Goal: Transaction & Acquisition: Purchase product/service

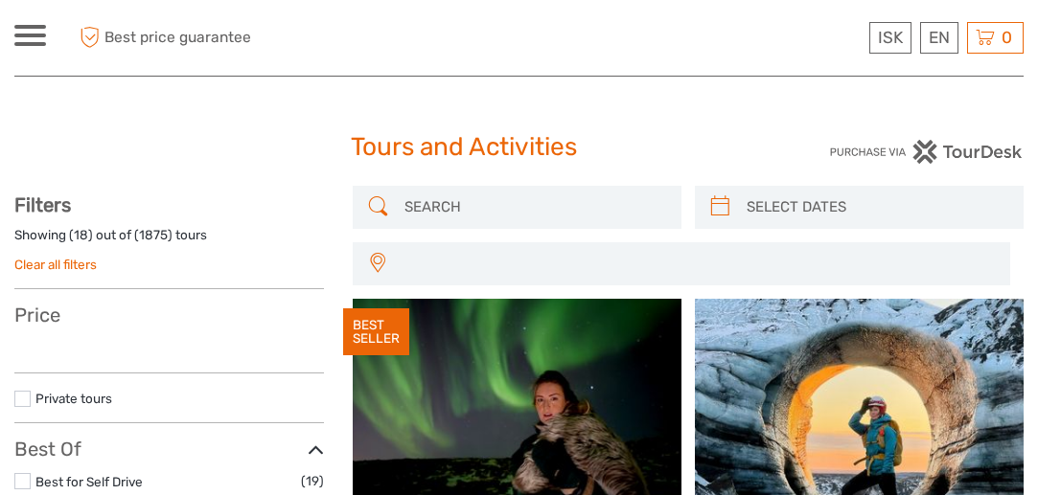
select select
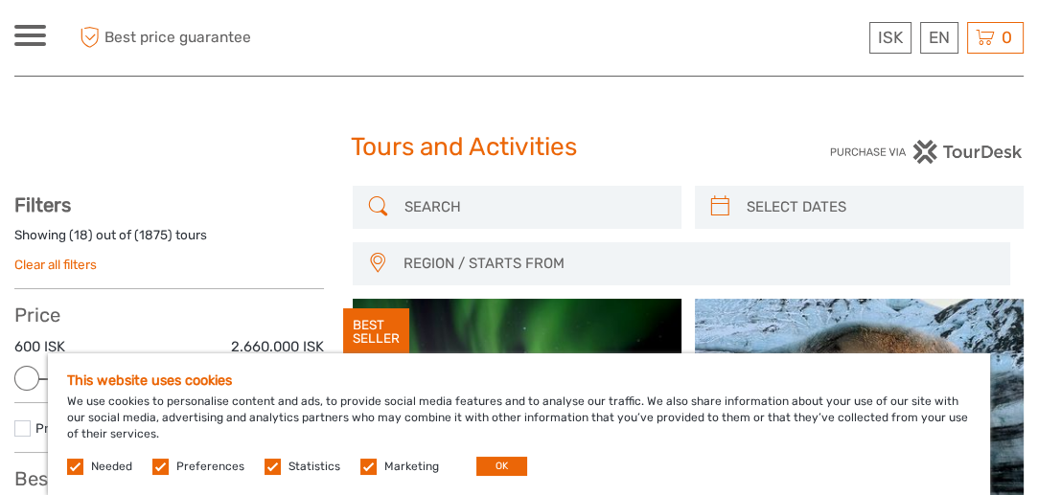
click at [161, 466] on label at bounding box center [160, 467] width 16 height 16
click at [0, 0] on input "checkbox" at bounding box center [0, 0] width 0 height 0
click at [271, 466] on label at bounding box center [272, 467] width 16 height 16
click at [0, 0] on input "checkbox" at bounding box center [0, 0] width 0 height 0
click at [364, 465] on label at bounding box center [368, 467] width 16 height 16
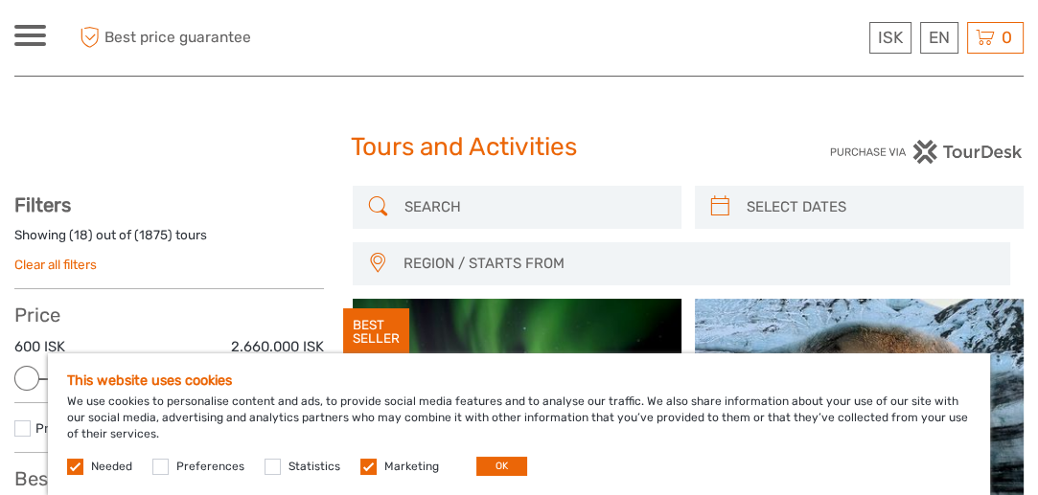
click at [0, 0] on input "checkbox" at bounding box center [0, 0] width 0 height 0
click at [479, 464] on button "OK" at bounding box center [501, 466] width 51 height 19
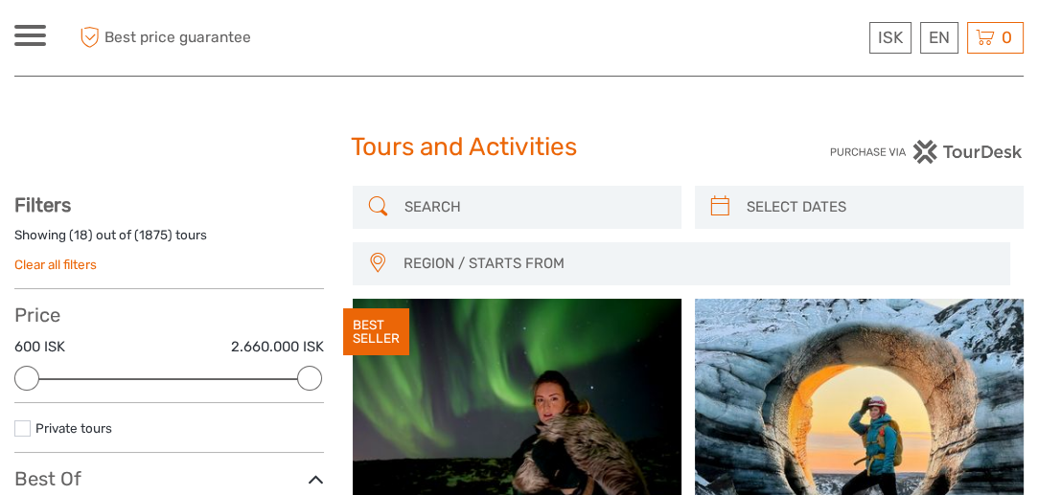
click at [433, 216] on input "search" at bounding box center [534, 208] width 275 height 34
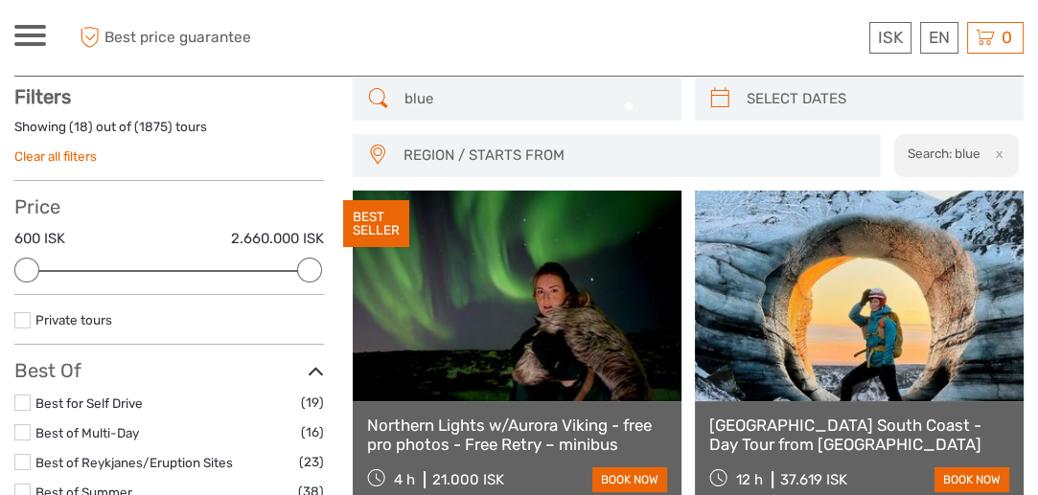
scroll to position [108, 0]
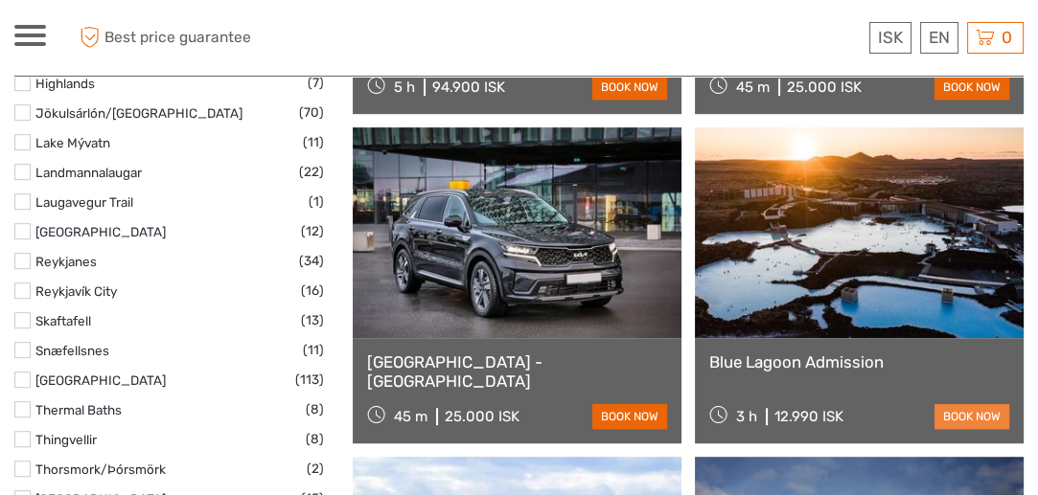
type input "blue galoon"
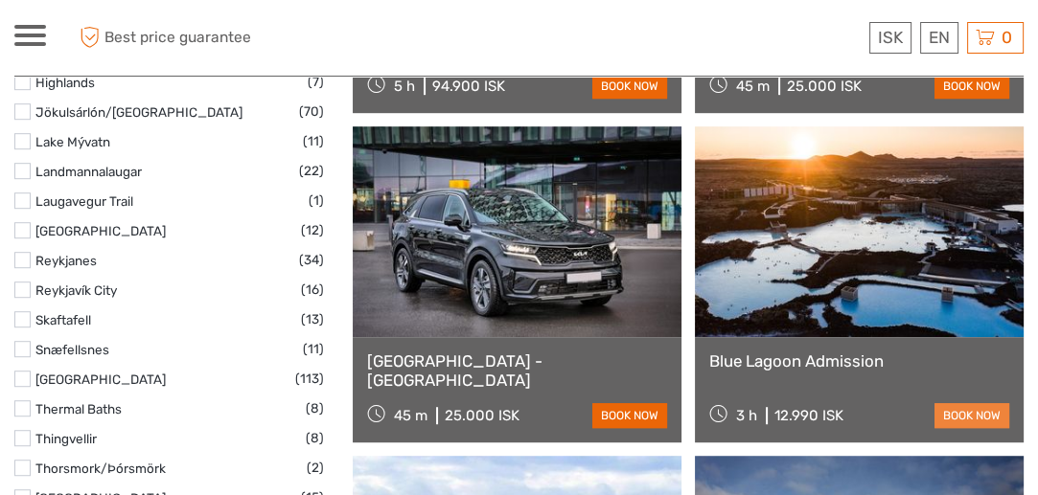
click at [977, 414] on link "book now" at bounding box center [971, 415] width 75 height 25
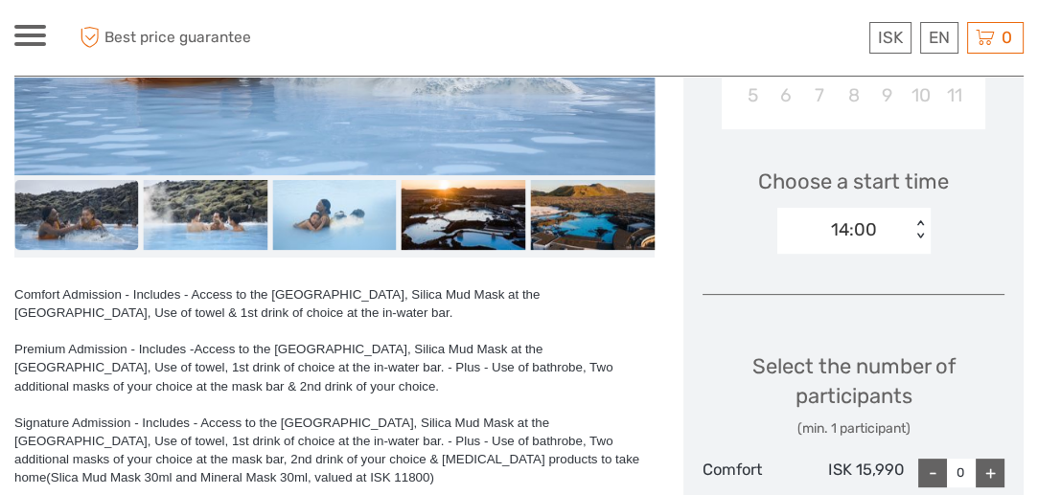
scroll to position [570, 0]
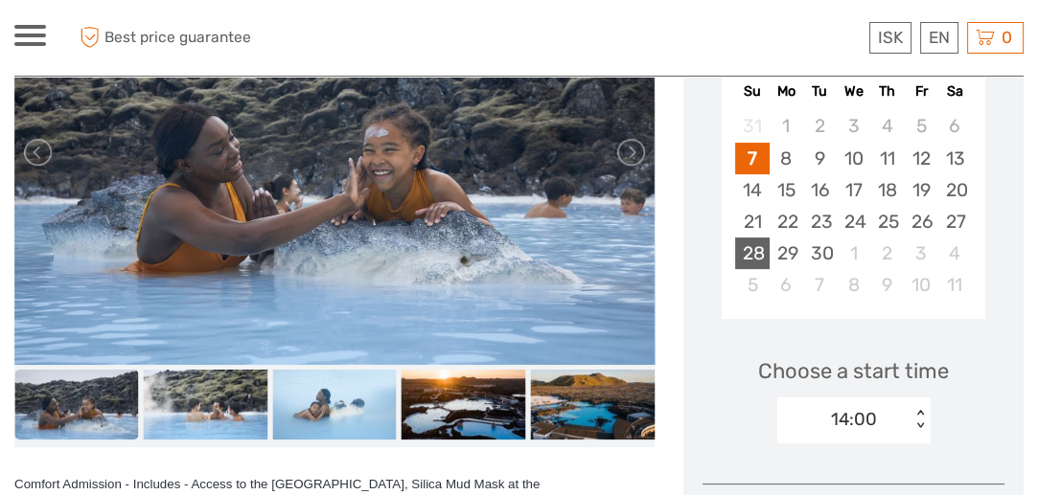
click at [754, 244] on div "28" at bounding box center [752, 254] width 34 height 32
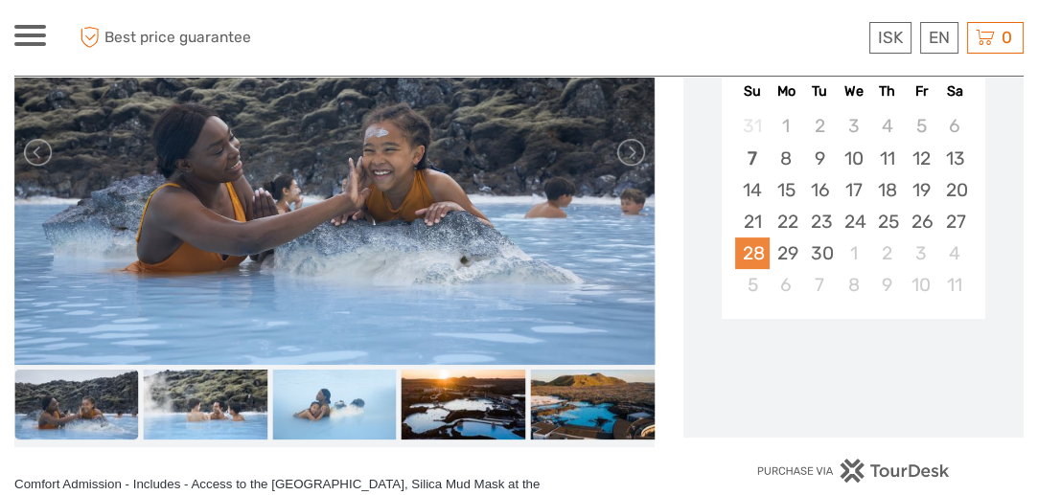
scroll to position [378, 0]
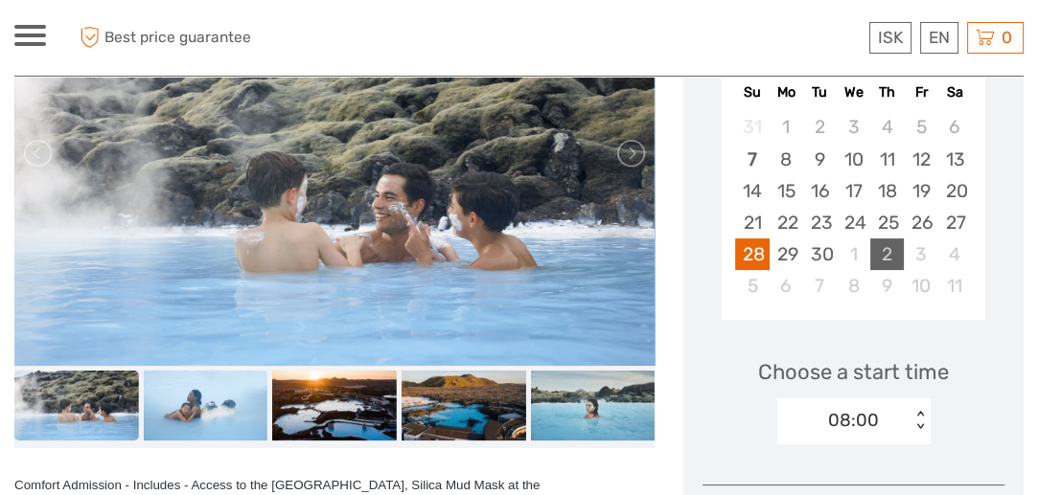
click at [895, 242] on div "2" at bounding box center [887, 255] width 34 height 32
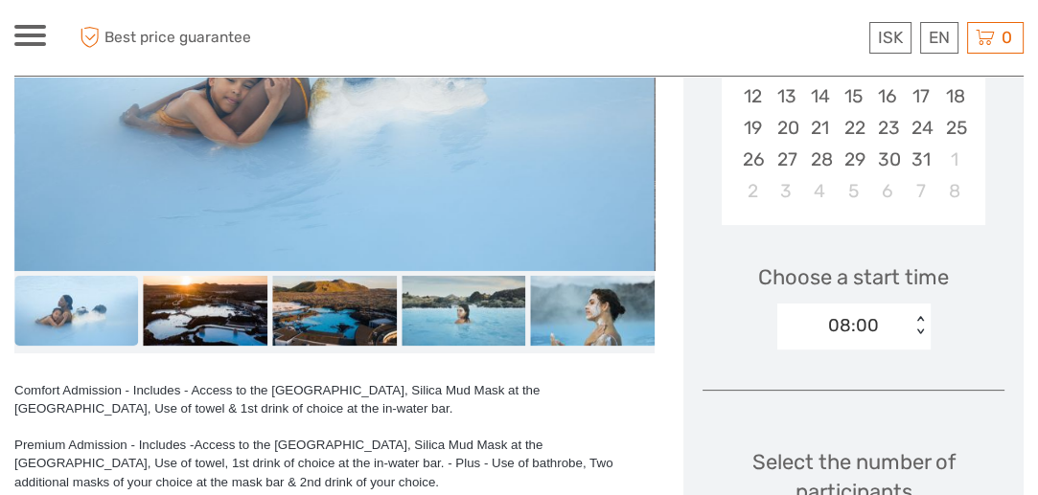
scroll to position [474, 0]
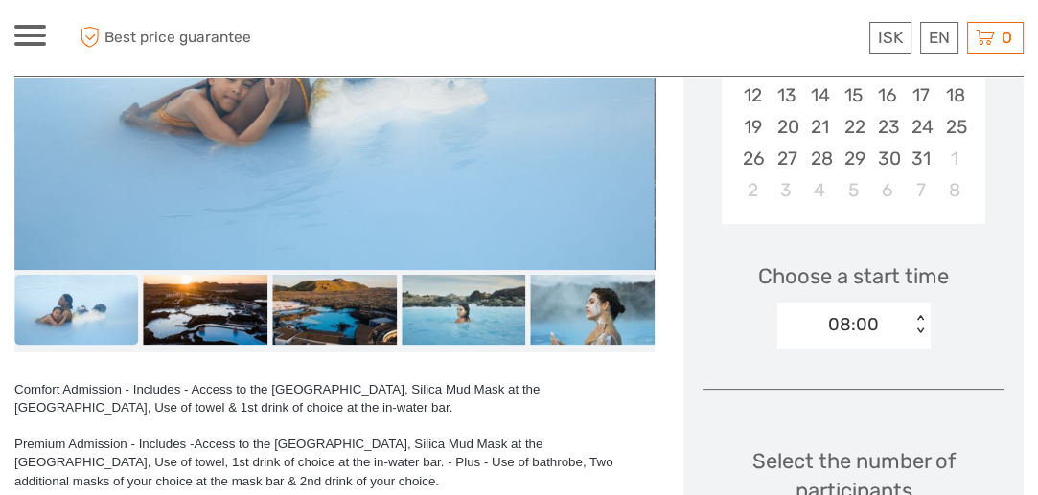
click at [918, 316] on div "< >" at bounding box center [919, 325] width 16 height 20
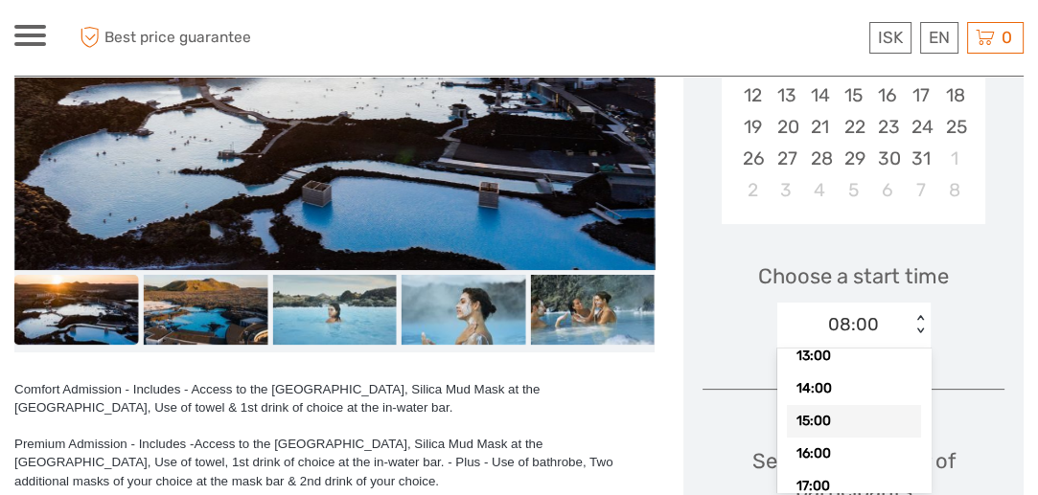
scroll to position [191, 0]
click at [856, 424] on div "15:00" at bounding box center [854, 420] width 134 height 33
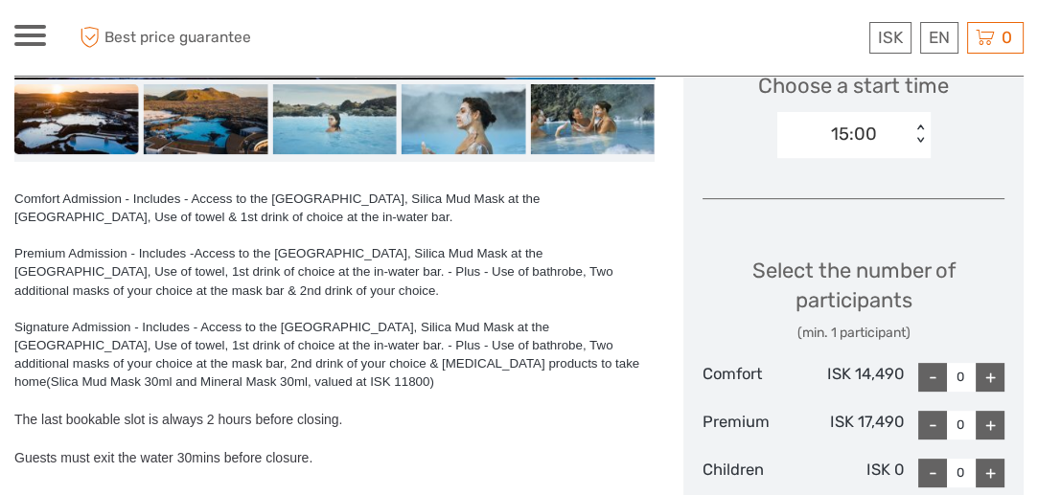
scroll to position [666, 0]
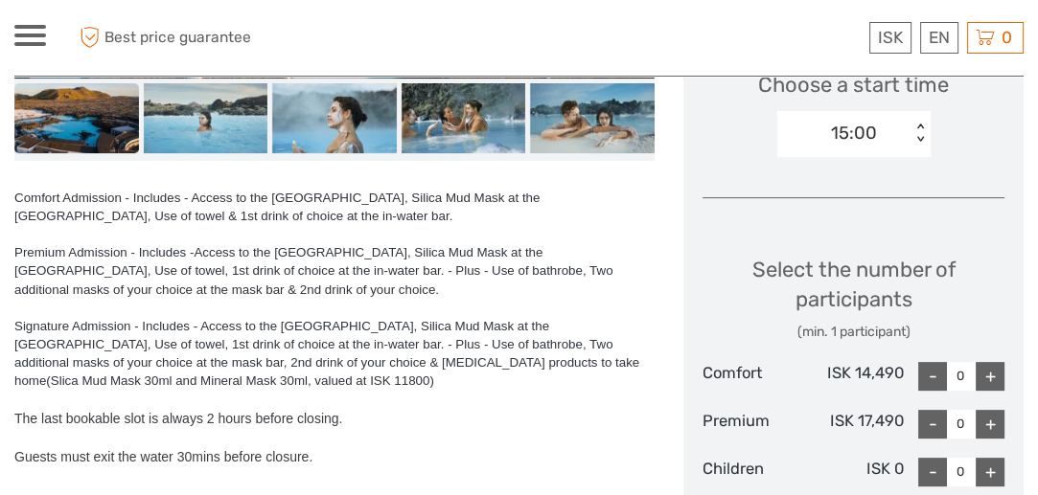
click at [985, 423] on div "+" at bounding box center [989, 424] width 29 height 29
click at [985, 422] on div "+" at bounding box center [989, 424] width 29 height 29
type input "4"
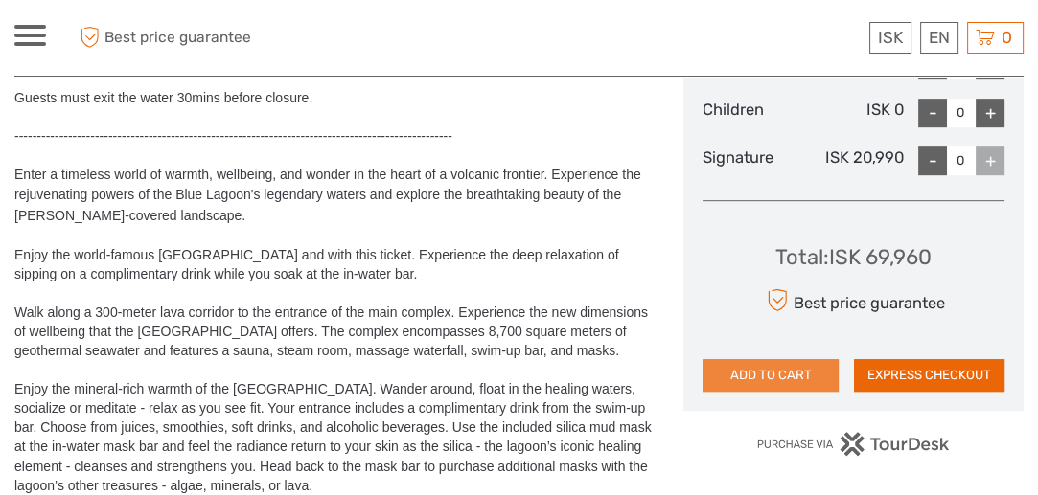
click at [775, 375] on button "ADD TO CART" at bounding box center [770, 375] width 136 height 33
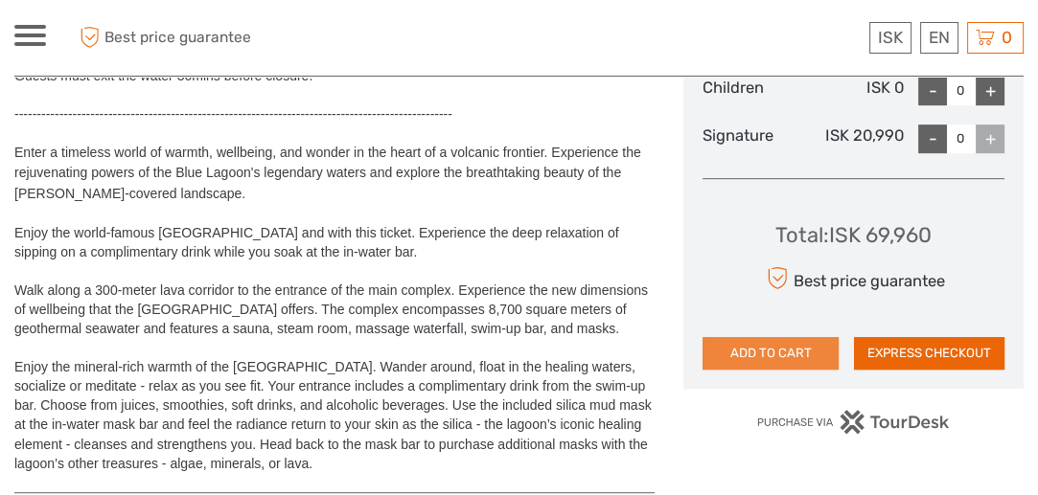
scroll to position [1048, 0]
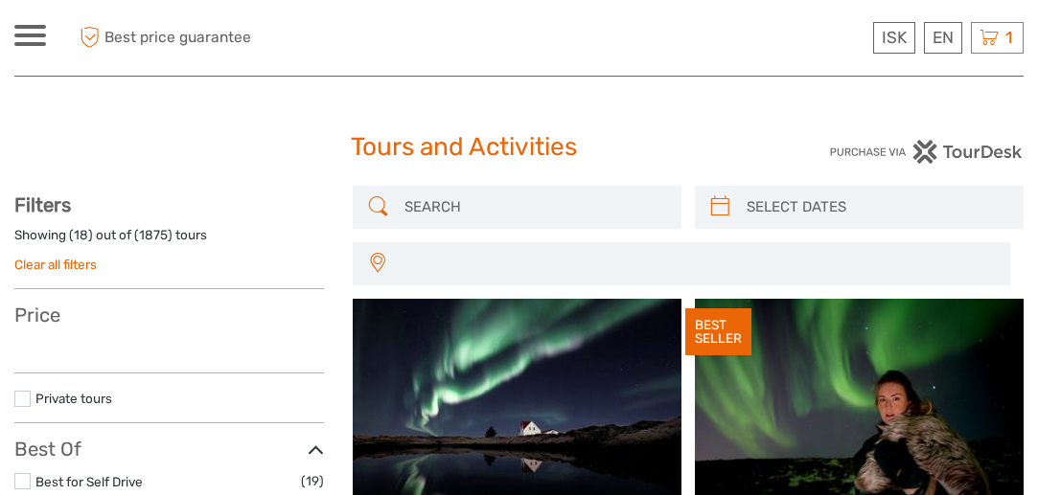
select select
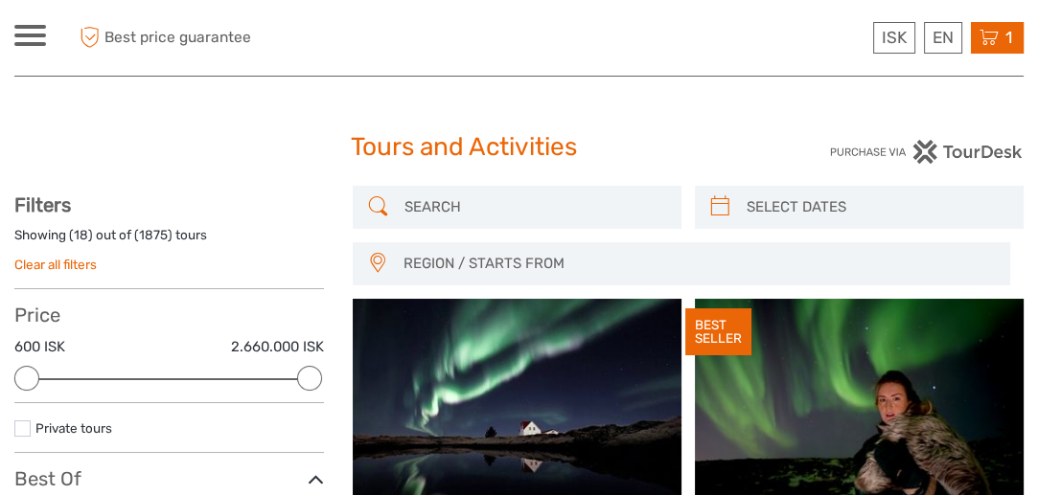
click at [1004, 34] on span "1" at bounding box center [1008, 37] width 12 height 19
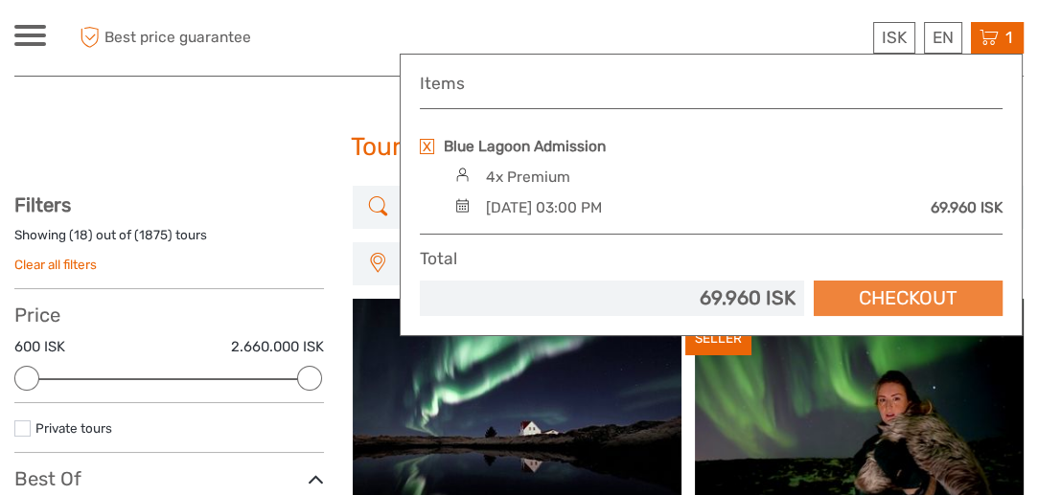
click at [899, 291] on link "Checkout" at bounding box center [908, 298] width 189 height 35
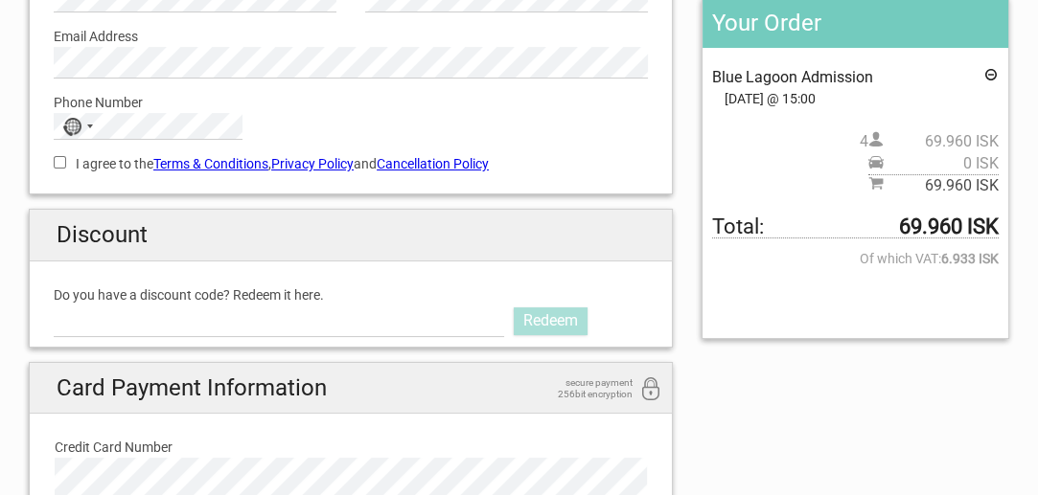
scroll to position [287, 0]
click at [271, 312] on input "Do you have a discount code? Redeem it here." at bounding box center [279, 320] width 450 height 31
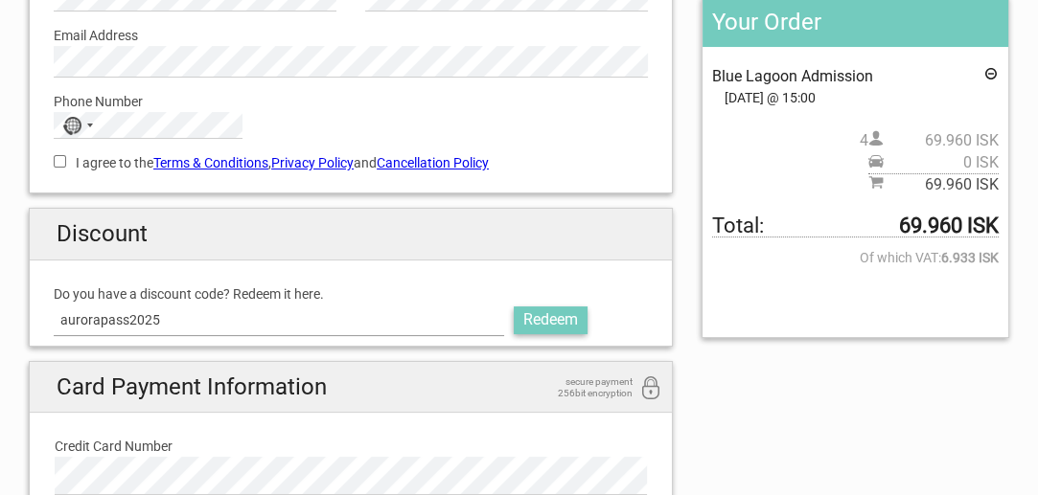
type input "aurorapass2025"
click at [535, 325] on link "Redeem" at bounding box center [551, 320] width 74 height 27
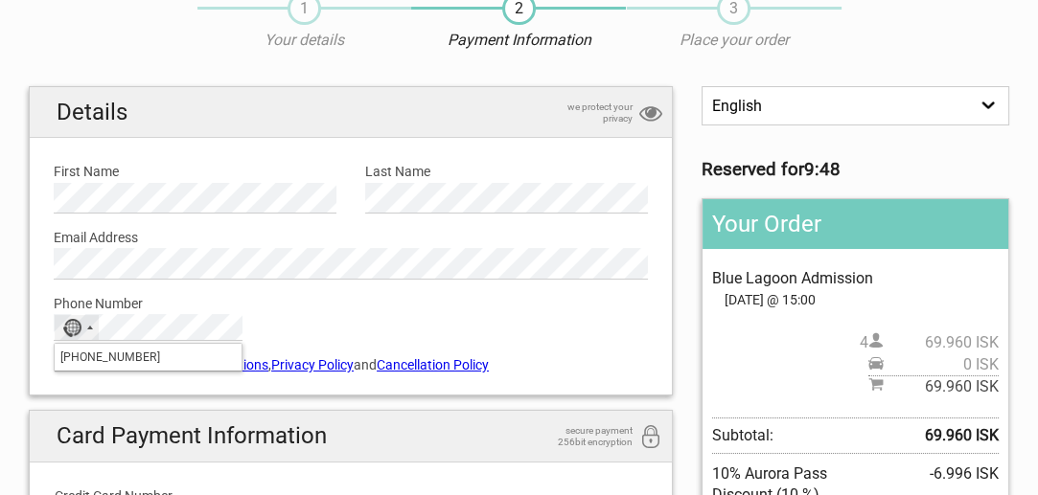
click at [154, 357] on input "+886933200508" at bounding box center [148, 357] width 187 height 27
drag, startPoint x: 59, startPoint y: 354, endPoint x: 174, endPoint y: 361, distance: 115.2
click at [174, 361] on input "+886933200508" at bounding box center [148, 357] width 187 height 27
click at [154, 352] on input "+886933200508" at bounding box center [148, 357] width 187 height 27
click at [87, 321] on div "No country selected" at bounding box center [77, 327] width 44 height 25
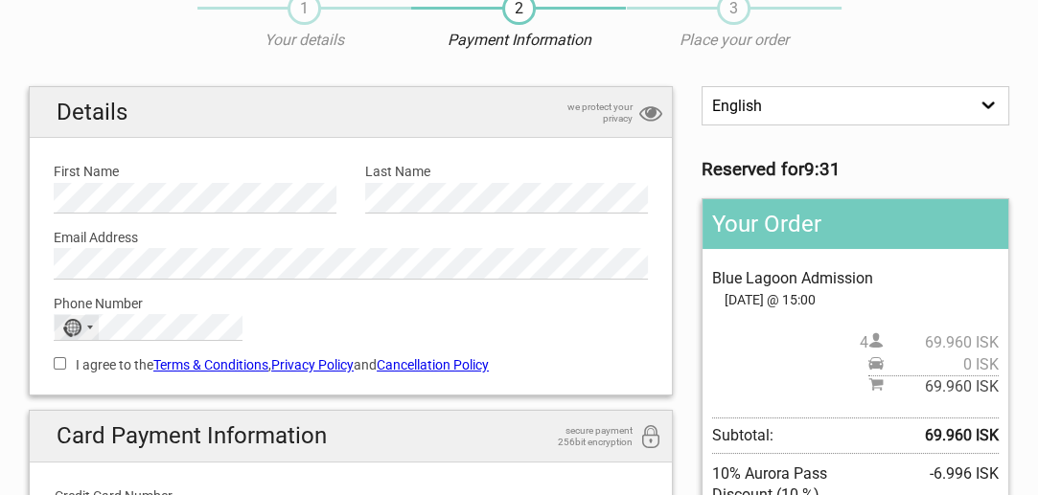
click at [87, 321] on div "No country selected" at bounding box center [77, 327] width 44 height 25
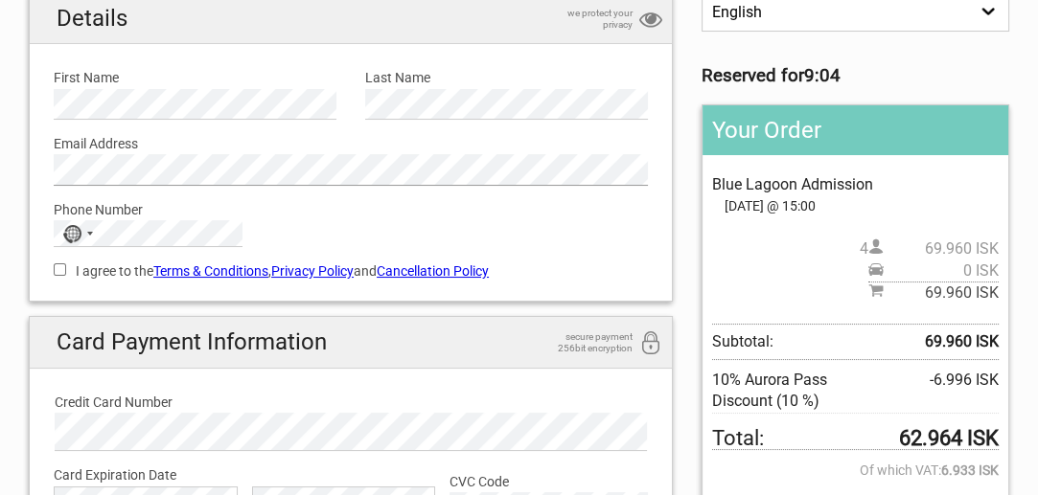
scroll to position [179, 0]
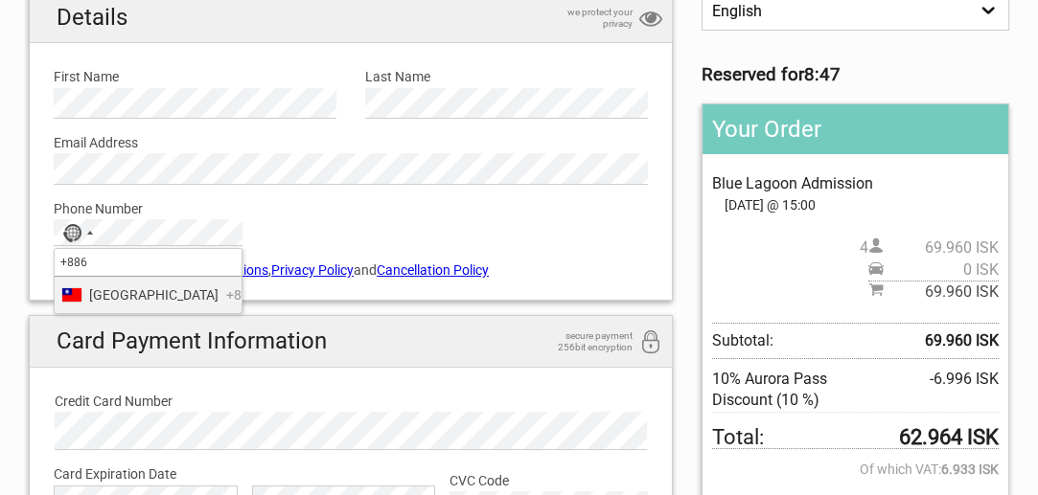
type input "+886"
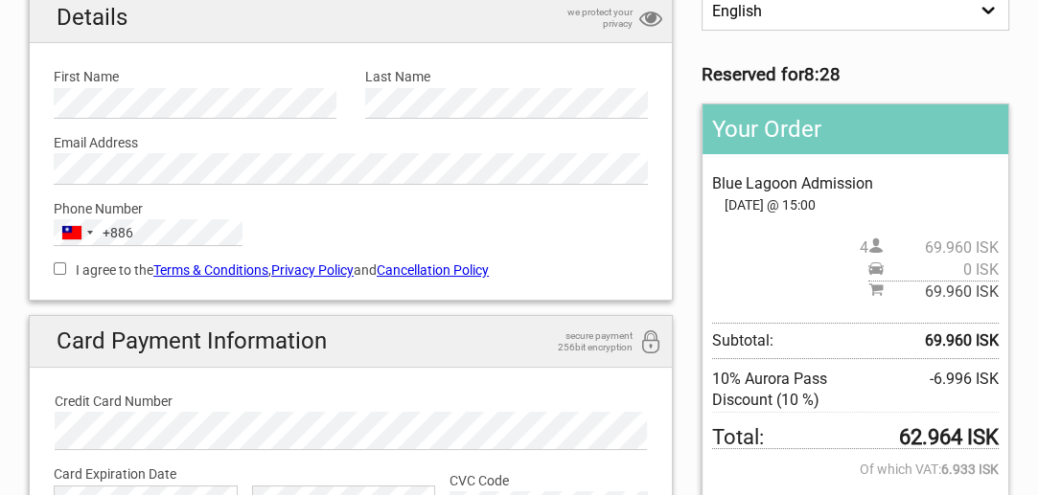
click at [59, 266] on input "I agree to the Terms & Conditions , Privacy Policy and Cancellation Policy" at bounding box center [60, 269] width 12 height 12
checkbox input "true"
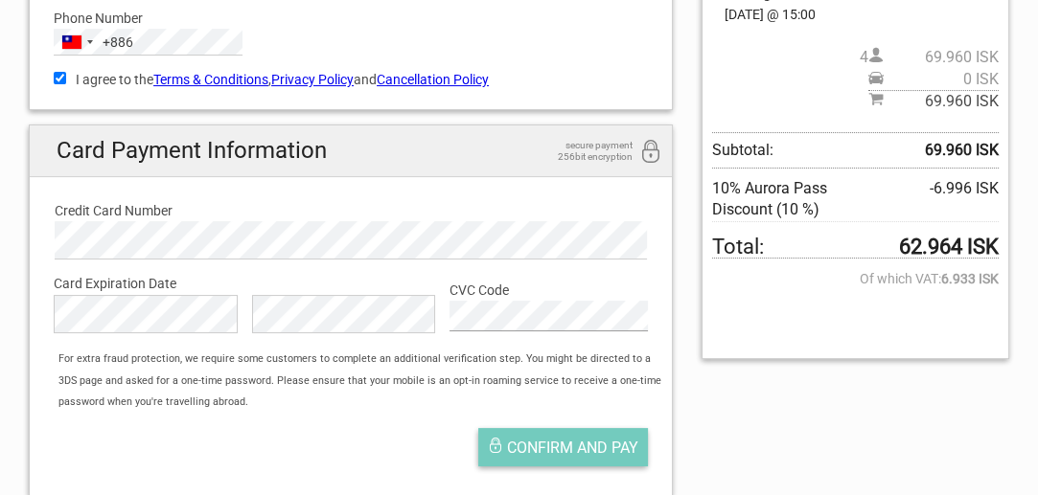
scroll to position [370, 0]
click at [594, 446] on span "Confirm and pay" at bounding box center [572, 448] width 131 height 18
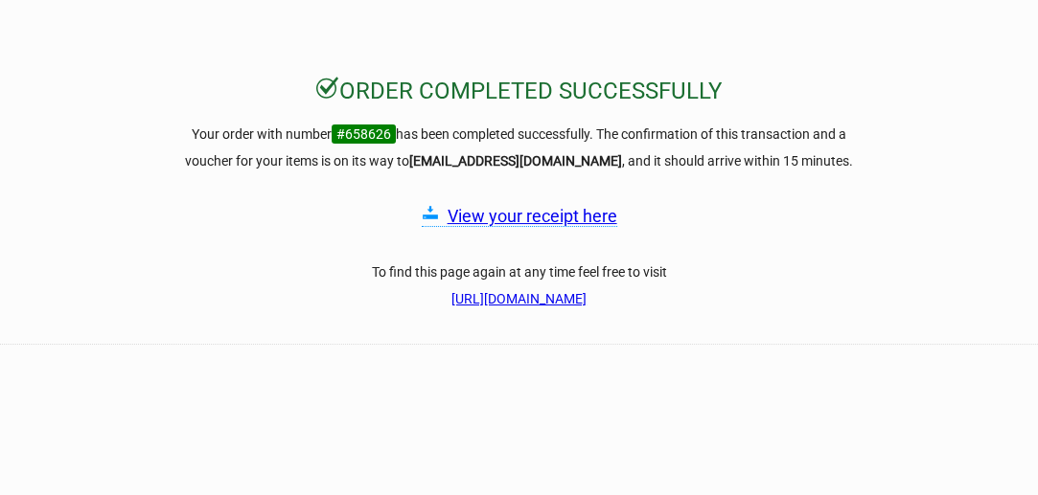
scroll to position [97, 0]
click at [591, 212] on link "View your receipt here" at bounding box center [532, 217] width 170 height 20
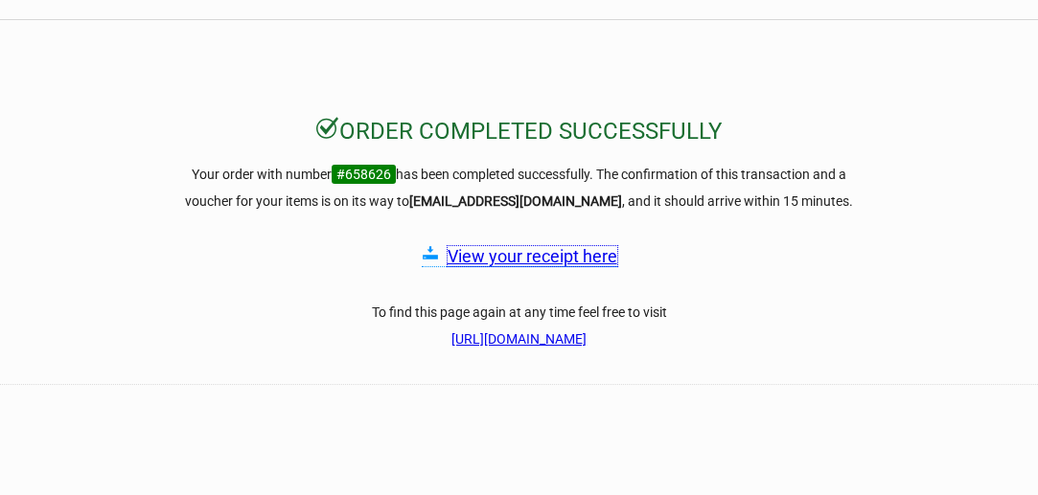
scroll to position [0, 0]
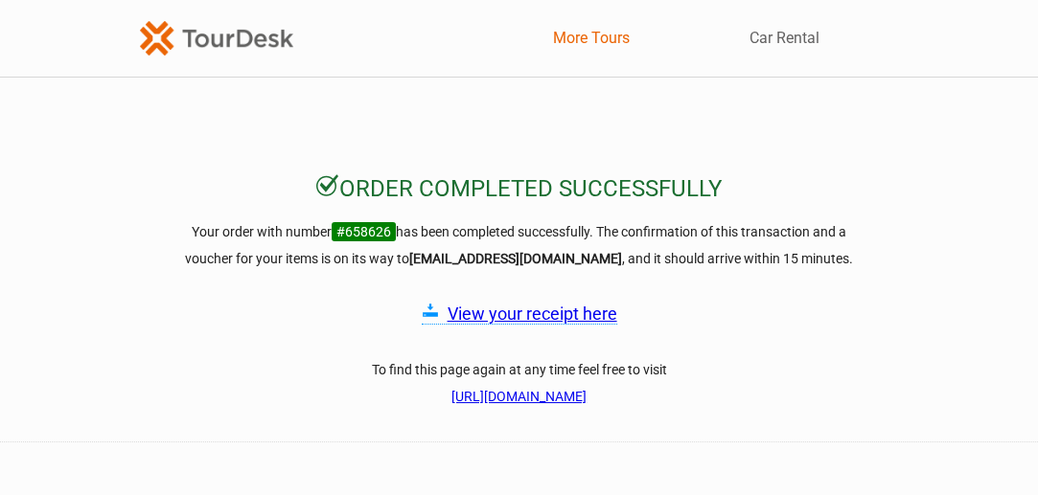
click at [594, 33] on link "More Tours" at bounding box center [591, 38] width 77 height 21
click at [600, 32] on link "More Tours" at bounding box center [591, 38] width 77 height 21
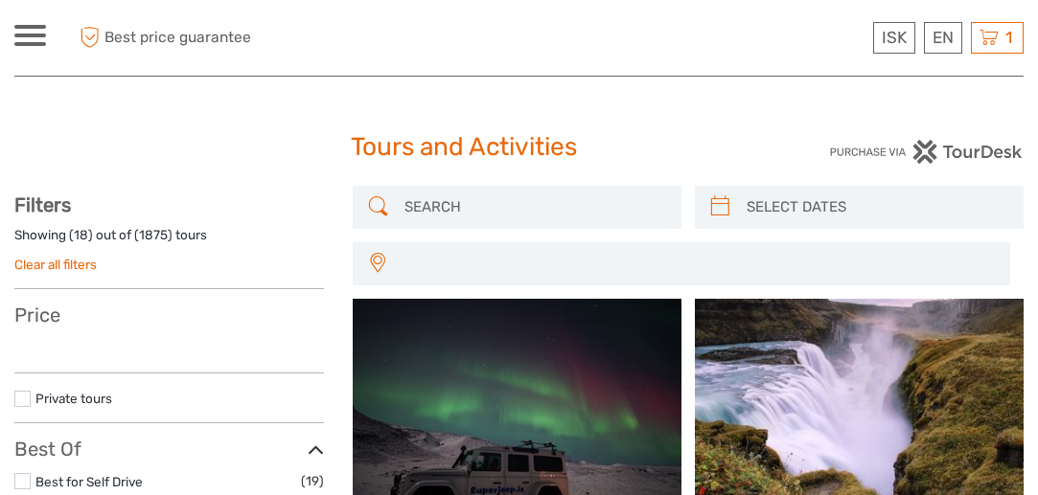
select select
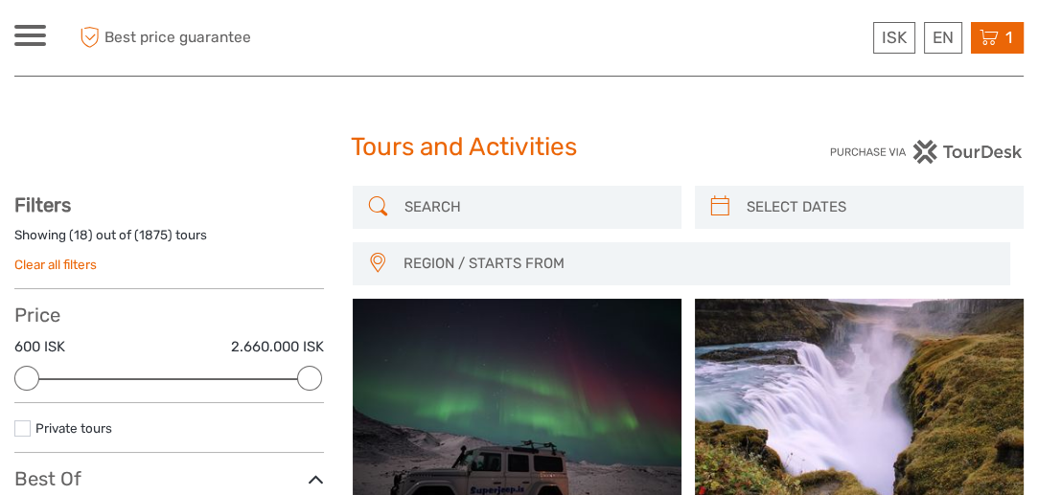
click at [986, 46] on icon at bounding box center [988, 38] width 19 height 24
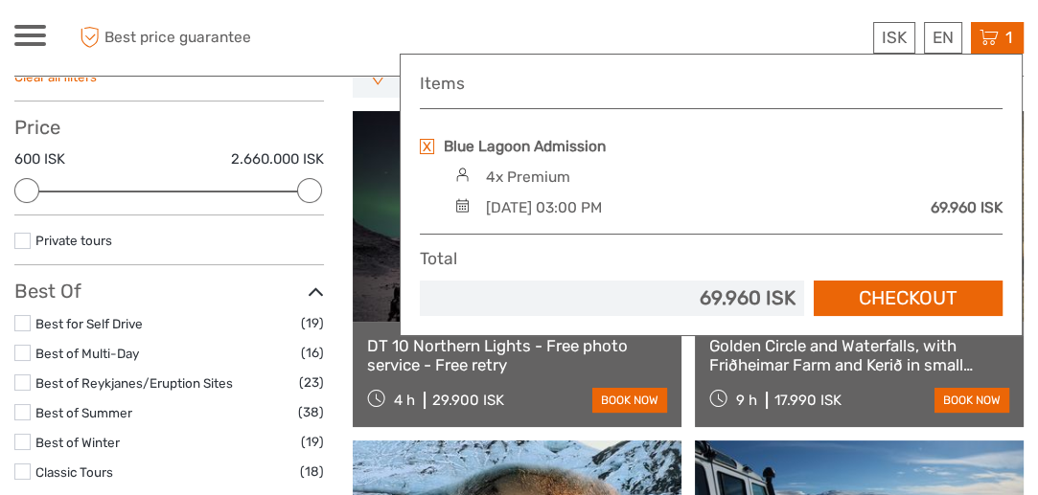
click at [29, 33] on div at bounding box center [30, 35] width 32 height 21
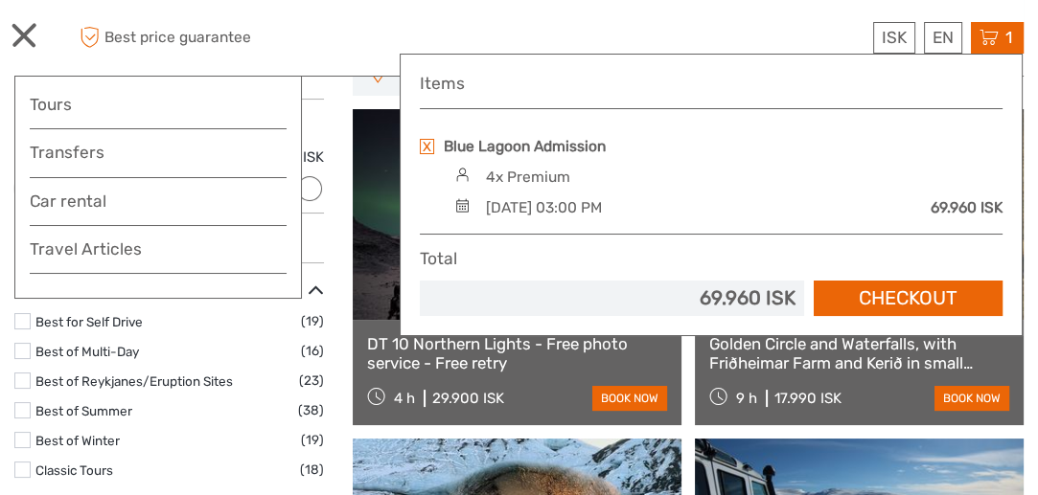
scroll to position [191, 0]
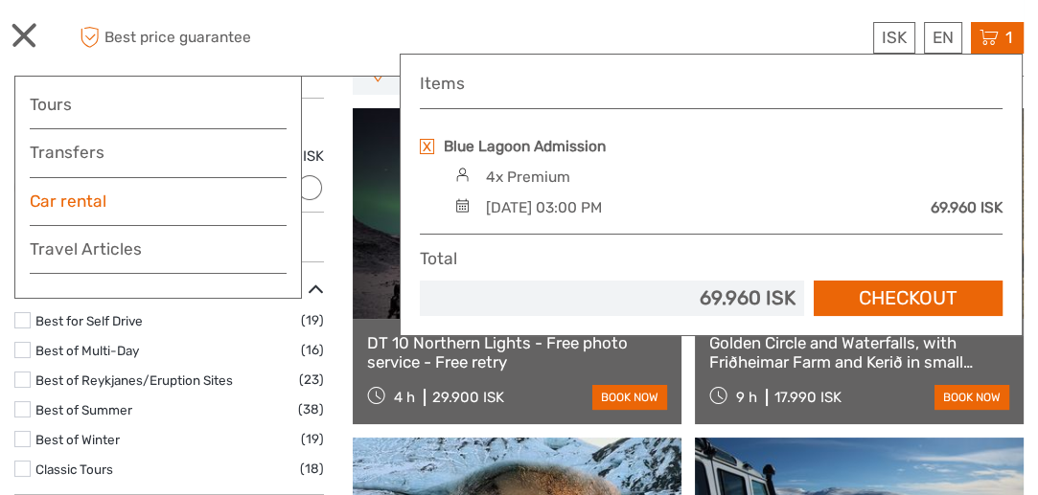
click at [87, 205] on link "Car rental" at bounding box center [158, 202] width 257 height 28
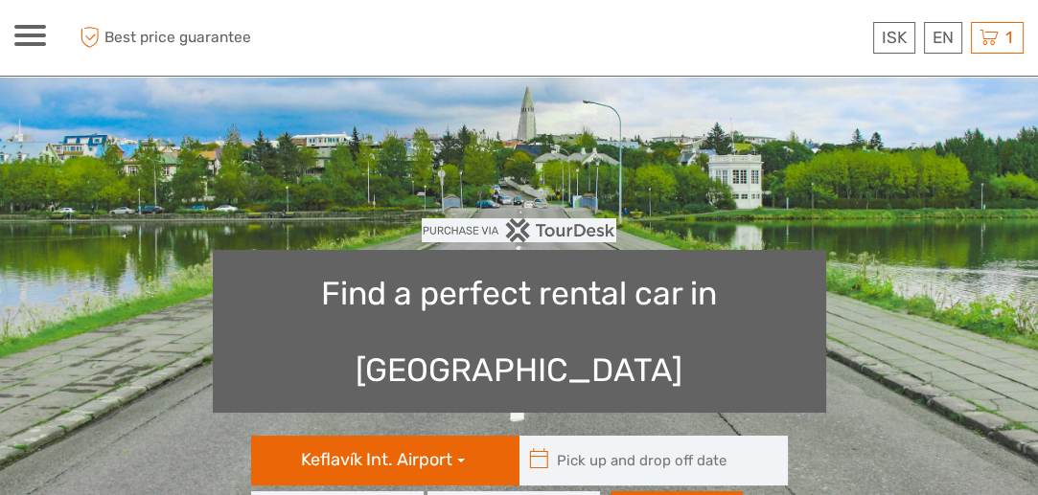
type input "08:00"
click at [466, 295] on h1 "Find a perfect rental car in [GEOGRAPHIC_DATA]" at bounding box center [519, 331] width 613 height 163
click at [262, 291] on h1 "Find a perfect rental car in [GEOGRAPHIC_DATA]" at bounding box center [519, 331] width 613 height 163
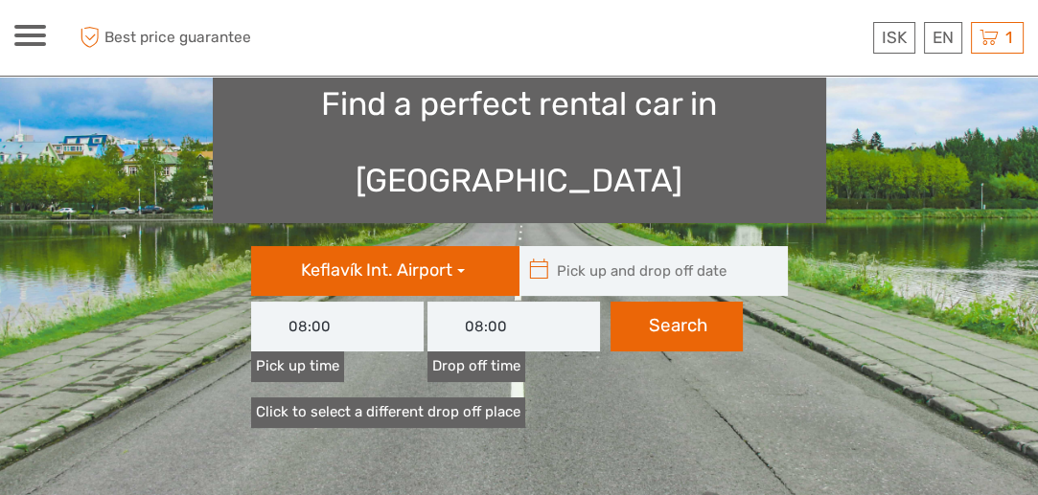
scroll to position [191, 0]
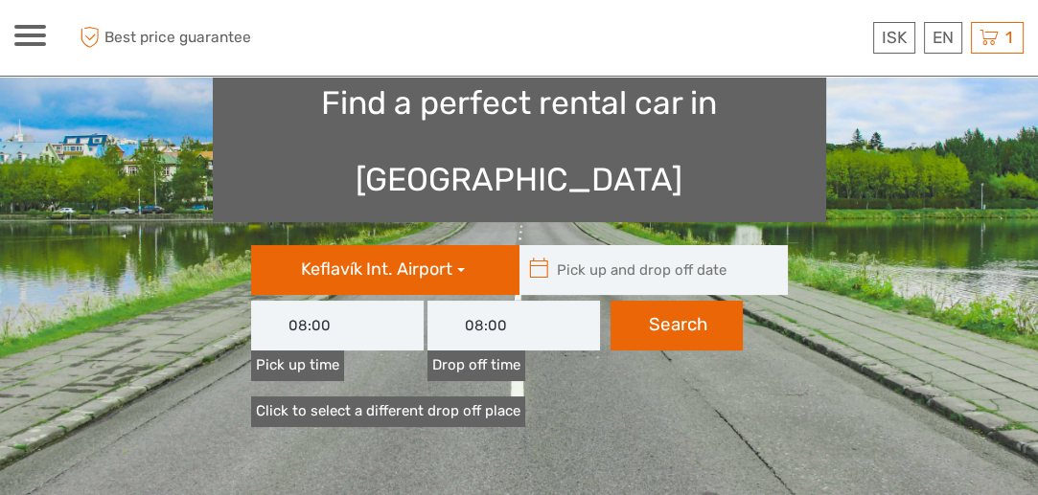
click at [331, 351] on label "Pick up time" at bounding box center [297, 366] width 93 height 30
click at [331, 301] on input "08:00" at bounding box center [337, 326] width 172 height 50
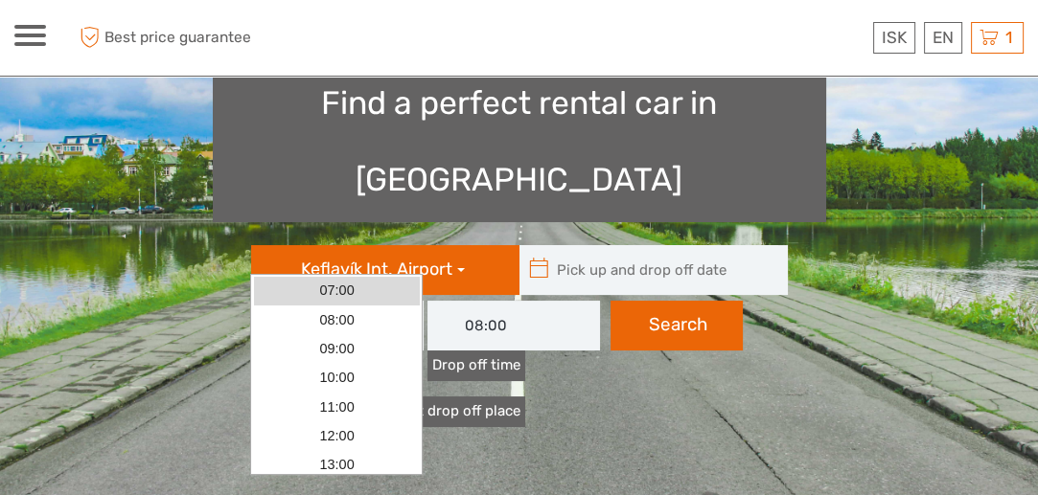
click at [331, 284] on link "07:00" at bounding box center [336, 291] width 165 height 29
type input "07:00"
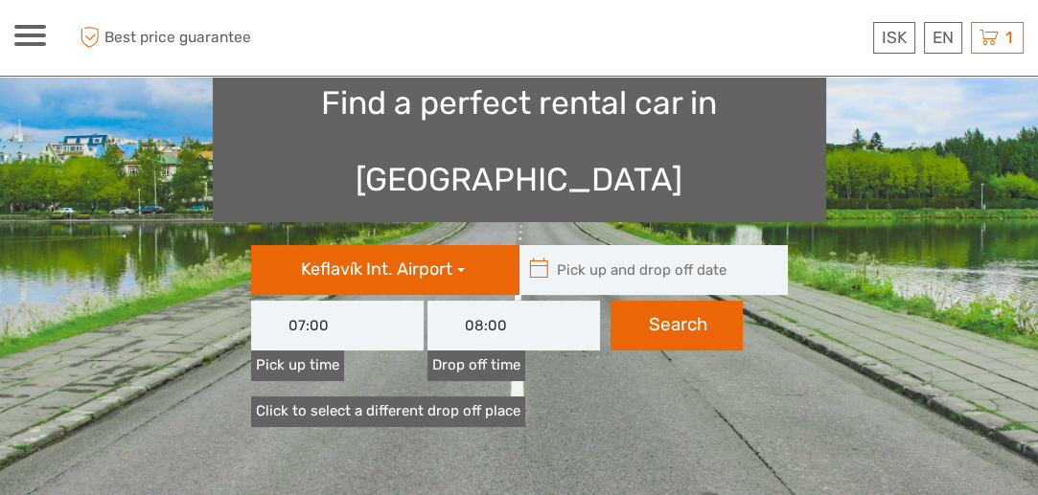
type input "08/09/2025"
type input "09/09/2025"
click at [633, 245] on input "text" at bounding box center [648, 270] width 259 height 50
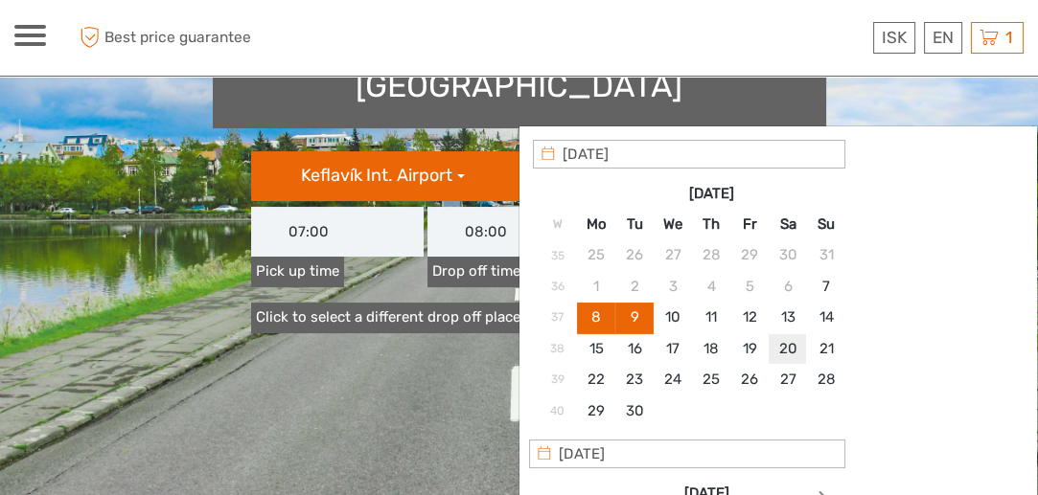
scroll to position [286, 0]
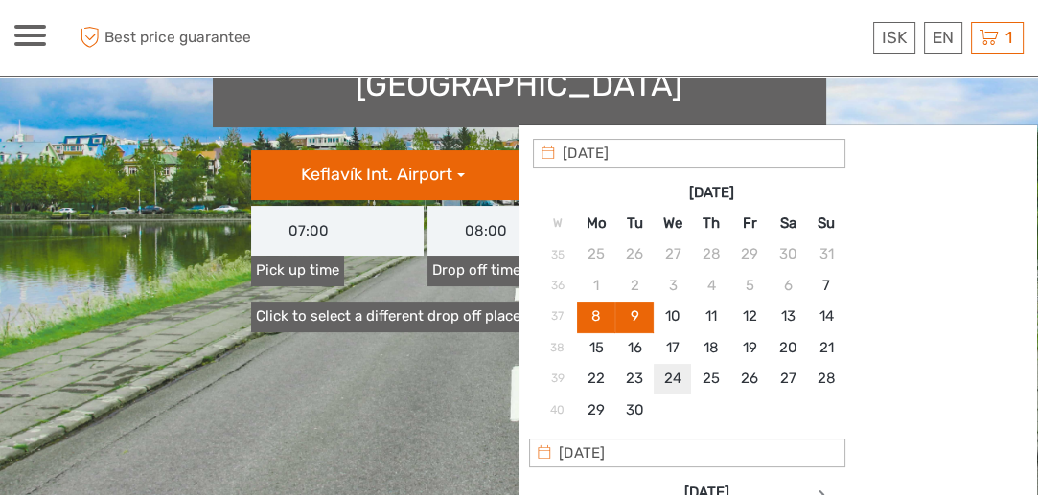
type input "24/09/2025"
type input "24/09/2025 - 24/09/2025"
click at [667, 150] on input "24/09/2025 - 24/09/2025" at bounding box center [648, 175] width 259 height 50
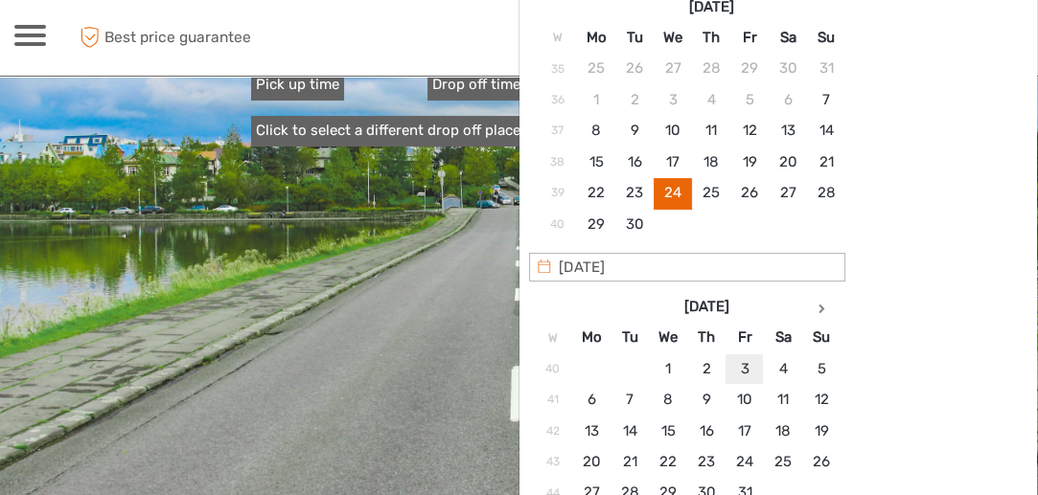
type input "03/10/2025"
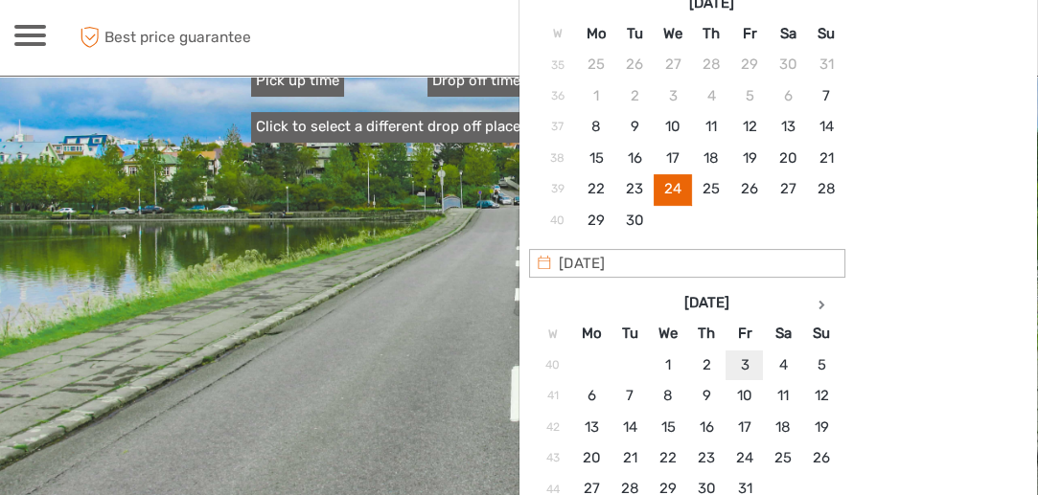
scroll to position [476, 0]
type input "03/10/2025"
type input "03/10/2025 - 03/10/2025"
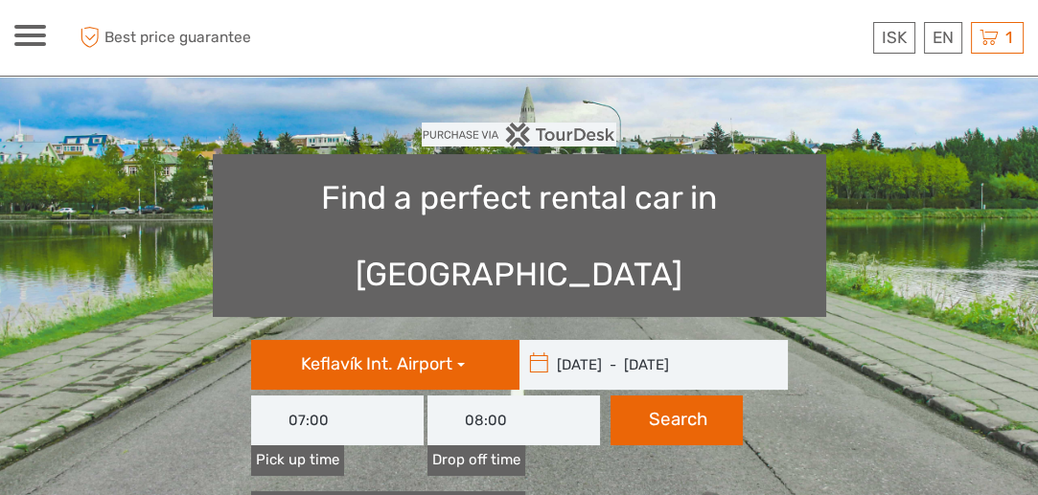
click at [593, 340] on input "03/10/2025 - 03/10/2025" at bounding box center [648, 365] width 259 height 50
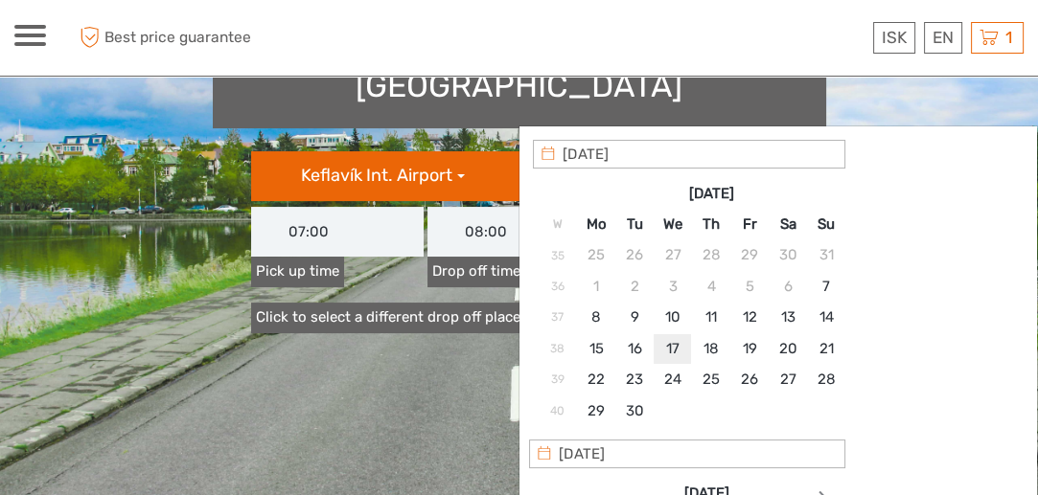
scroll to position [286, 0]
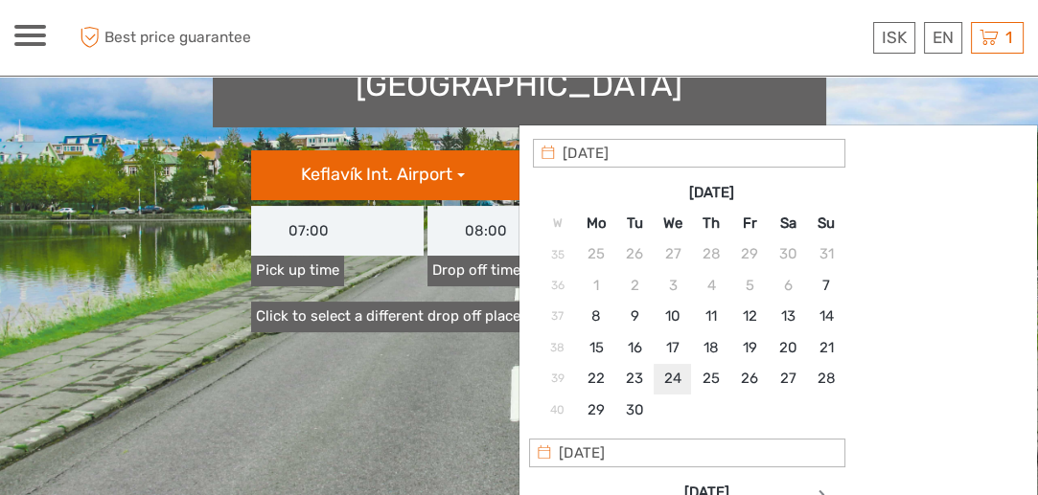
type input "24/09/2025"
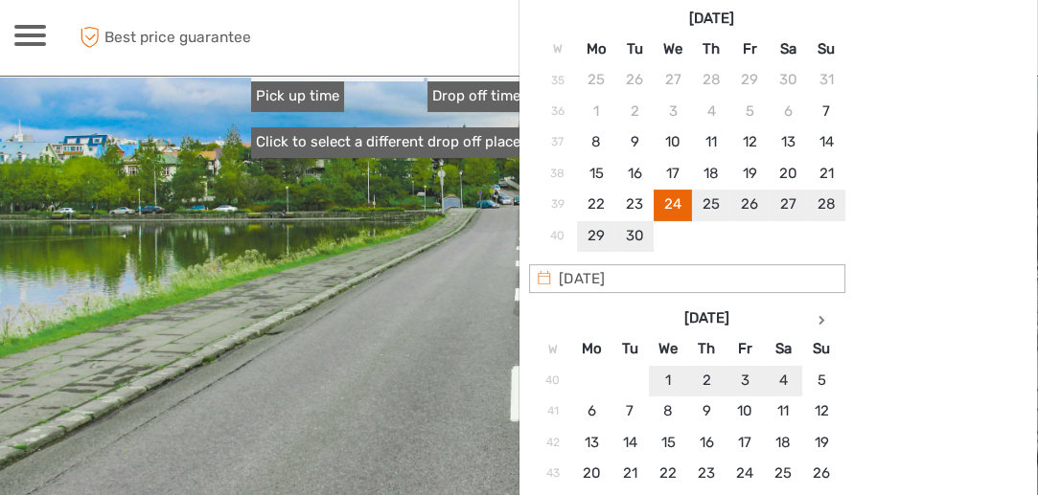
type input "03/10/2025"
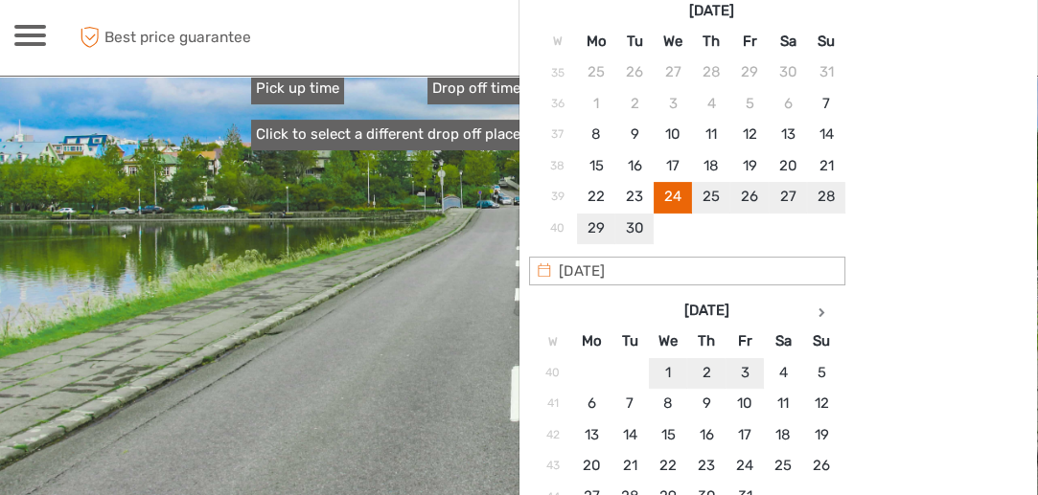
type input "24/09/2025 - 03/10/2025"
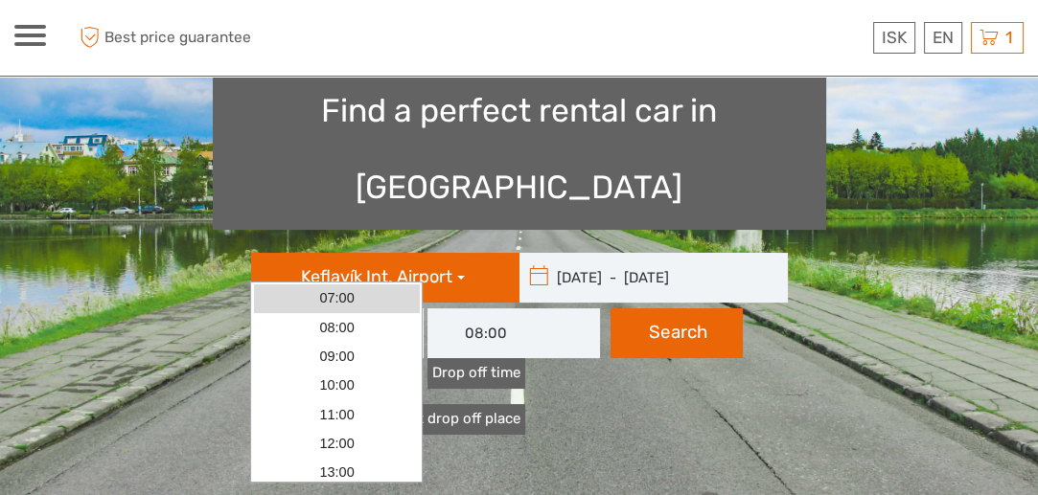
scroll to position [184, 0]
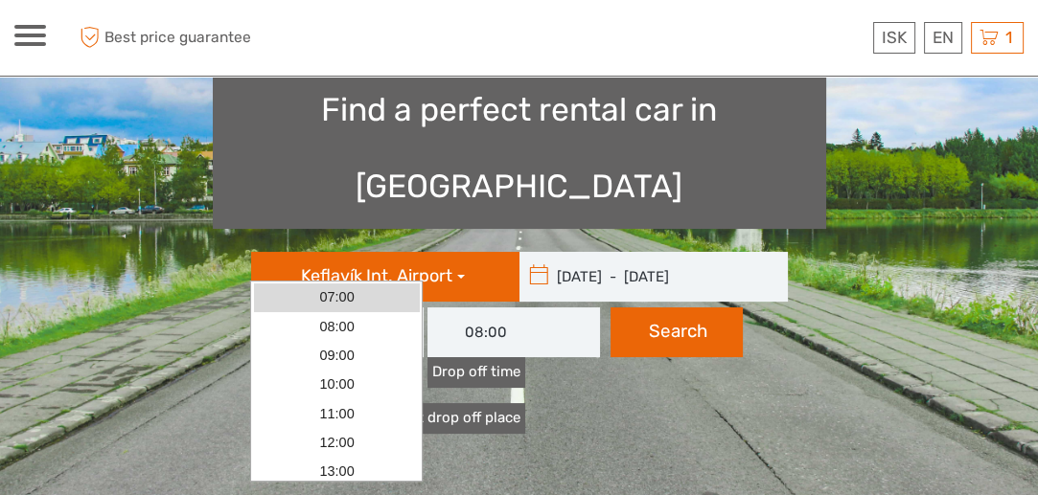
click at [406, 308] on input "07:00" at bounding box center [337, 333] width 172 height 50
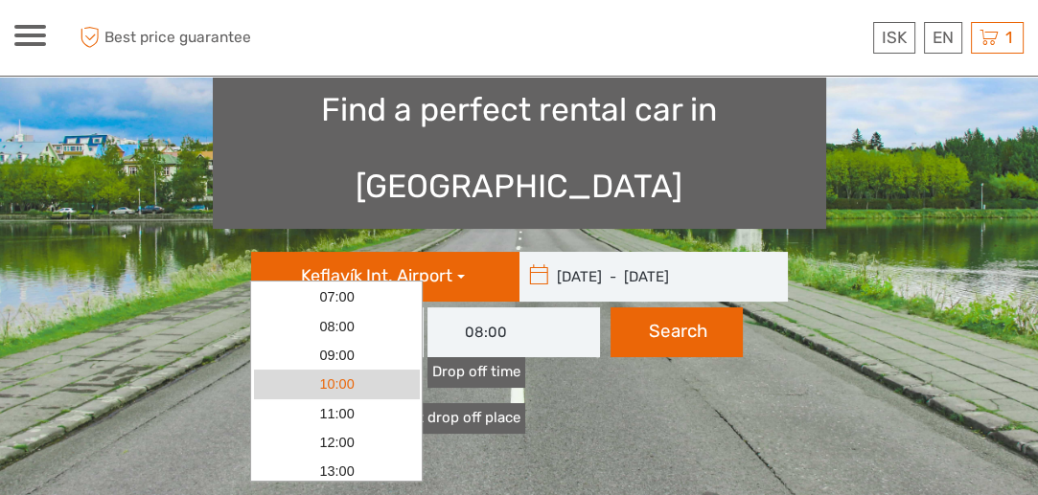
click at [370, 378] on link "10:00" at bounding box center [336, 384] width 165 height 29
type input "10:00"
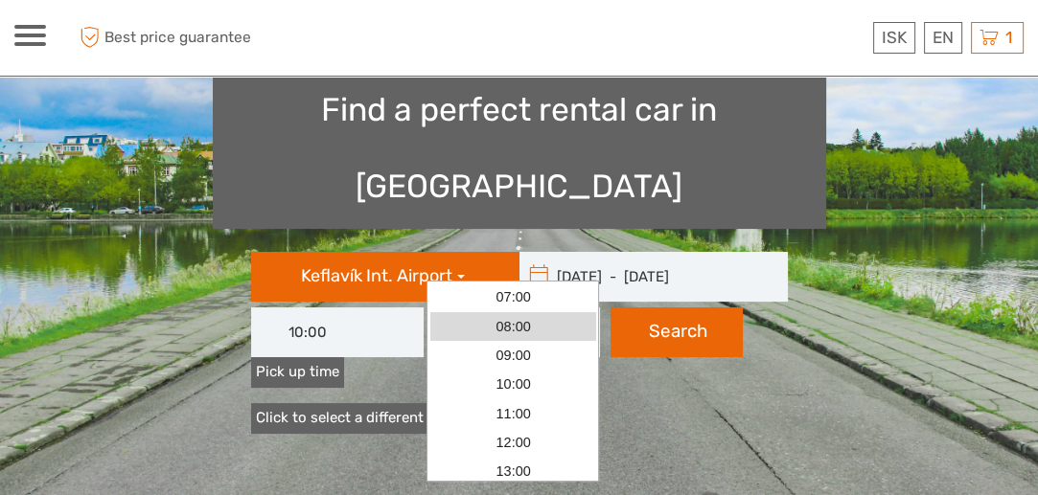
click at [467, 308] on input "08:00" at bounding box center [513, 333] width 172 height 50
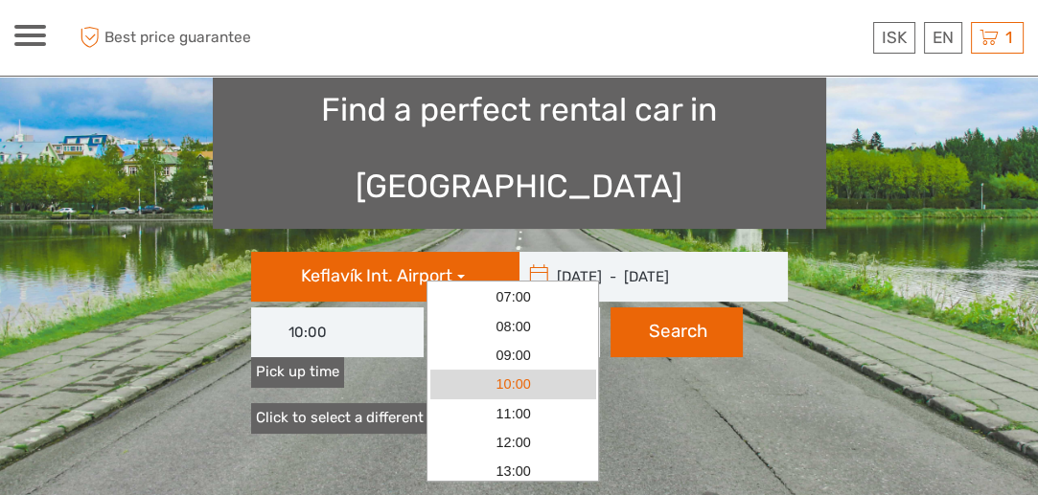
click at [542, 378] on link "10:00" at bounding box center [512, 384] width 165 height 29
type input "10:00"
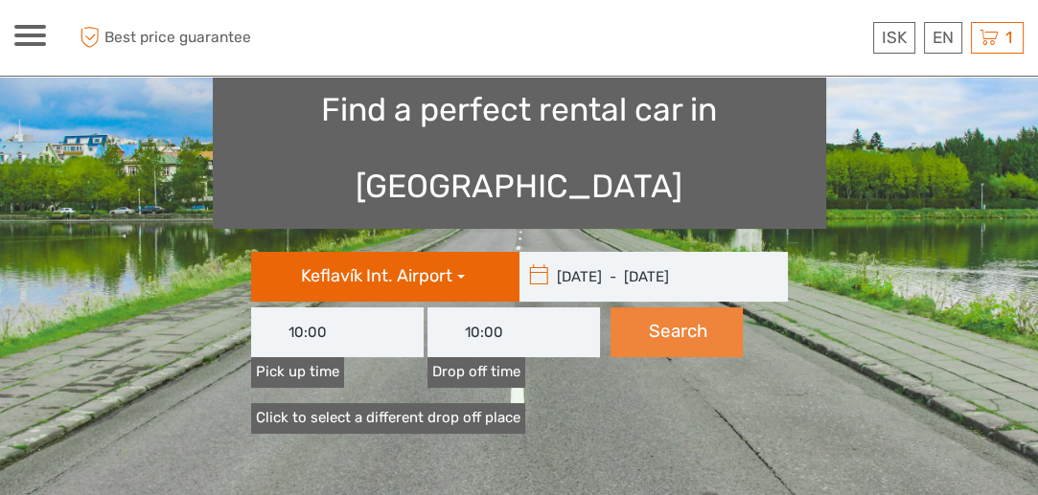
click at [686, 308] on button "Search" at bounding box center [676, 333] width 132 height 50
type input "24/09/2025 - 03/10/2025"
type input "10:00"
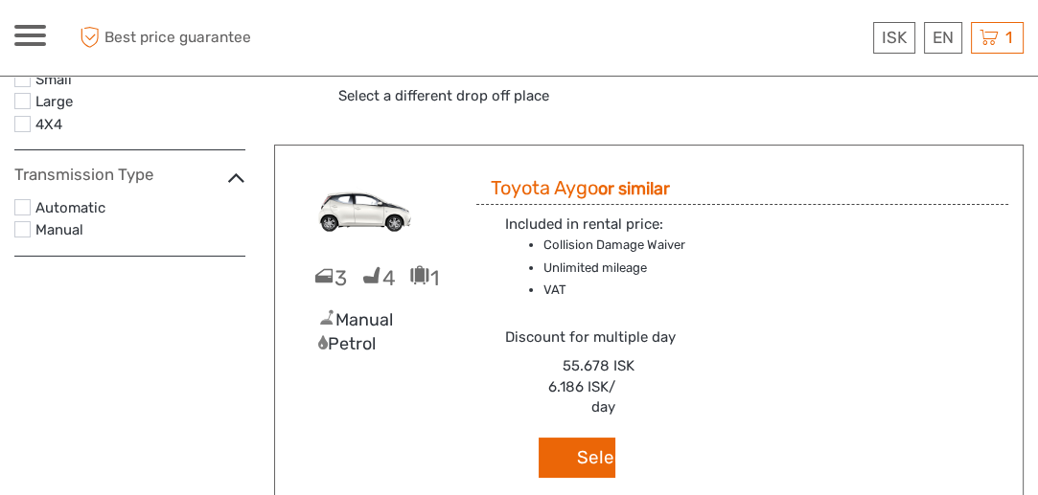
click at [29, 208] on label at bounding box center [22, 207] width 16 height 16
click at [0, 0] on input "checkbox" at bounding box center [0, 0] width 0 height 0
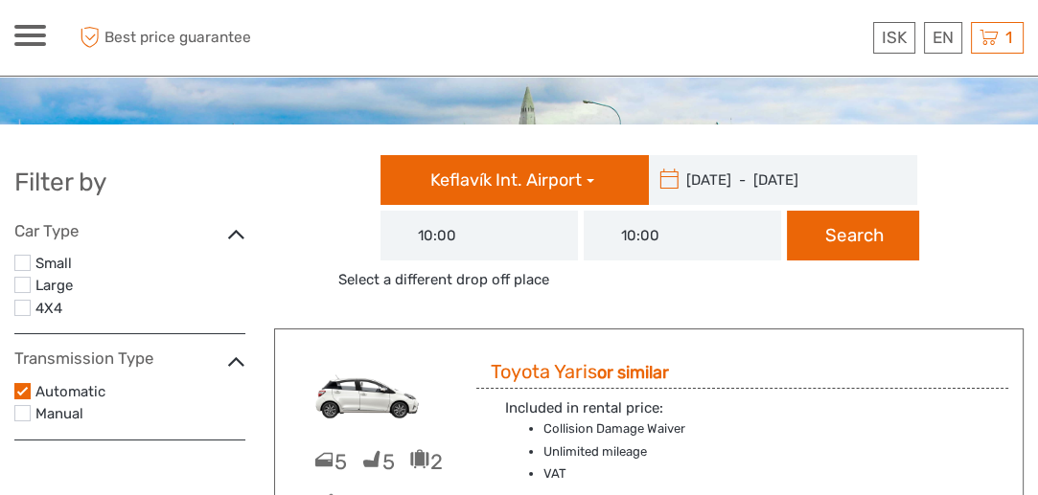
click at [24, 306] on label at bounding box center [22, 308] width 16 height 16
click at [0, 0] on input "checkbox" at bounding box center [0, 0] width 0 height 0
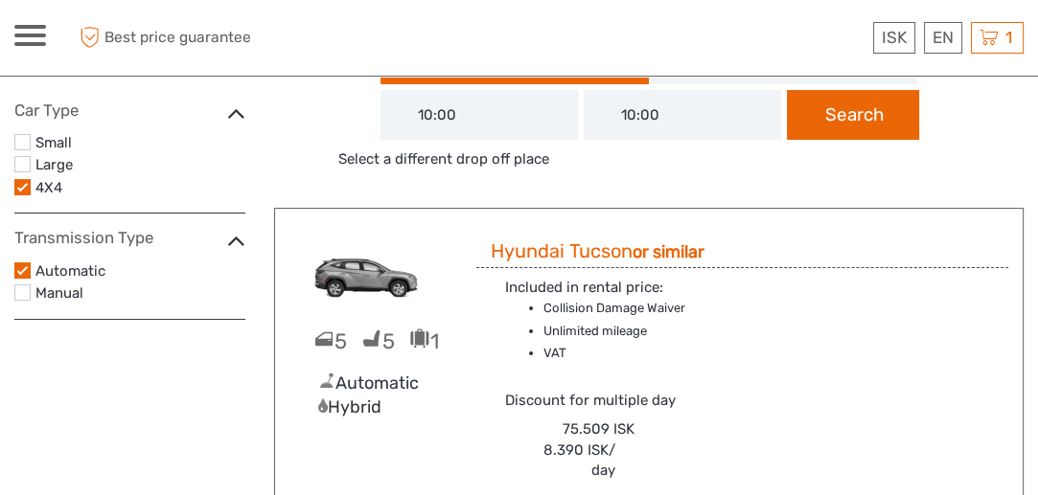
scroll to position [120, 0]
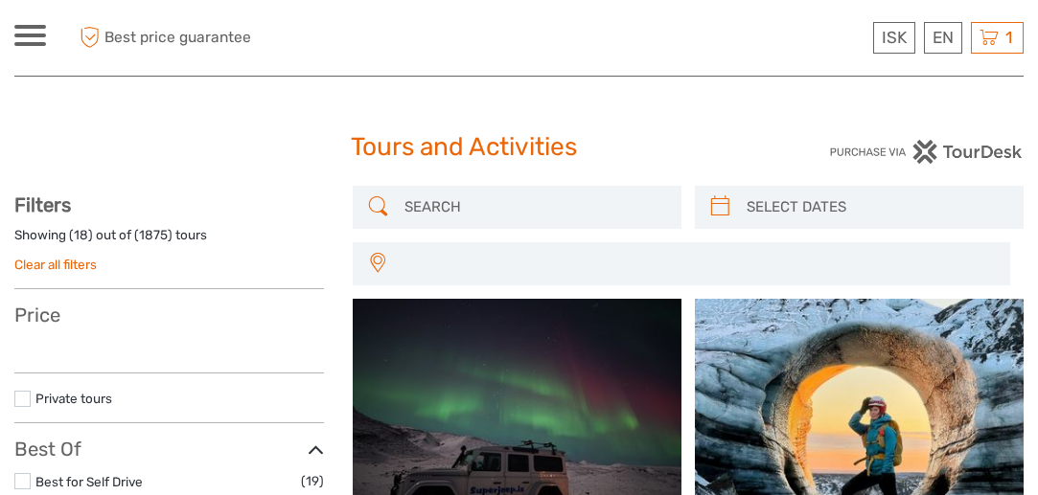
select select
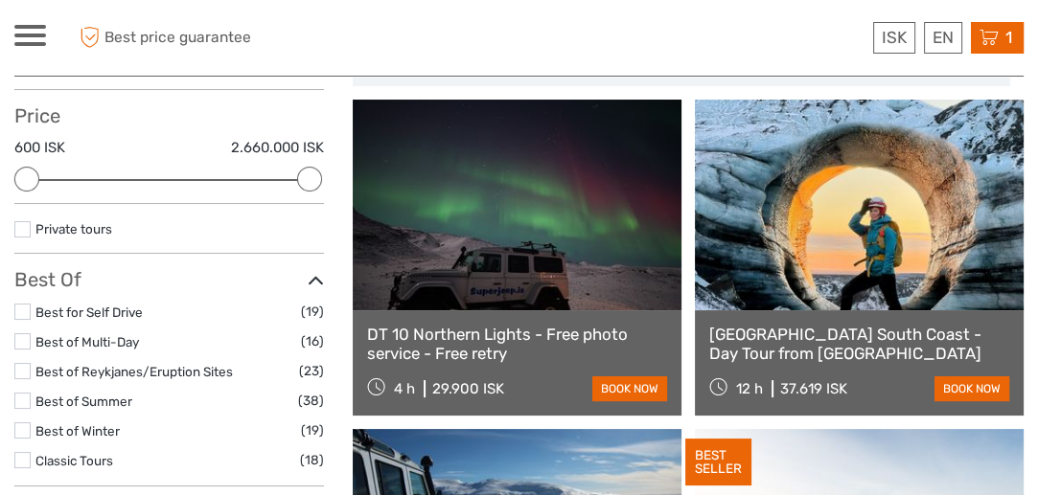
click at [990, 32] on icon at bounding box center [988, 38] width 19 height 24
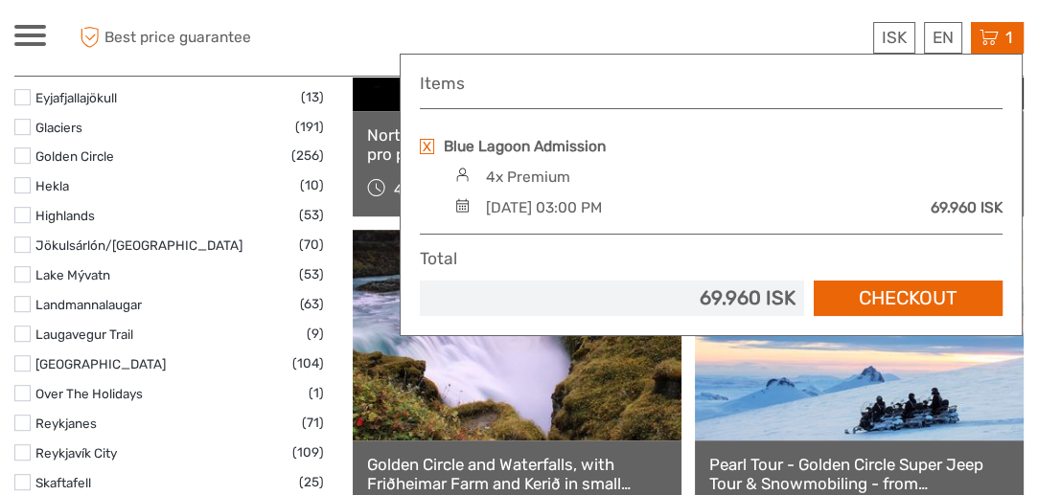
scroll to position [1060, 0]
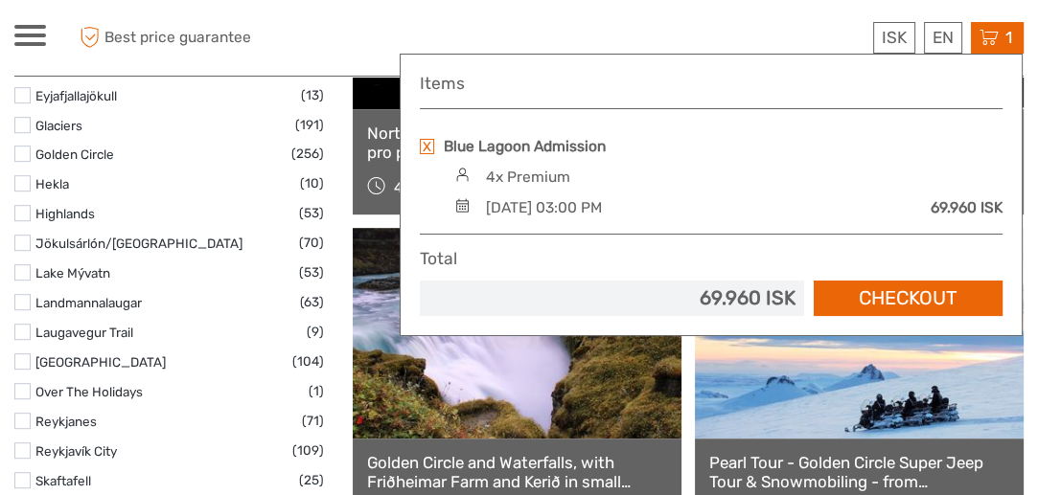
click at [686, 294] on div "69.960 ISK" at bounding box center [611, 299] width 365 height 28
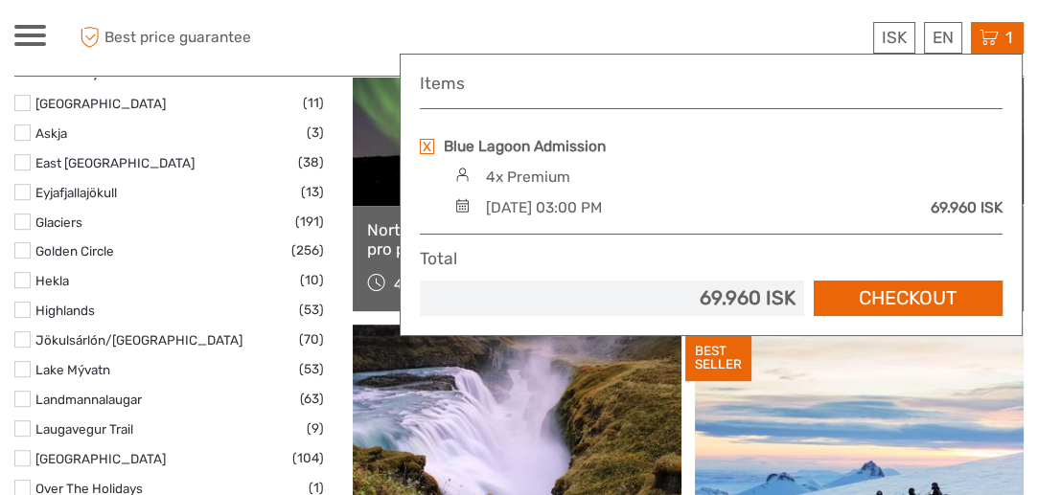
scroll to position [963, 0]
click at [421, 141] on link at bounding box center [427, 146] width 14 height 15
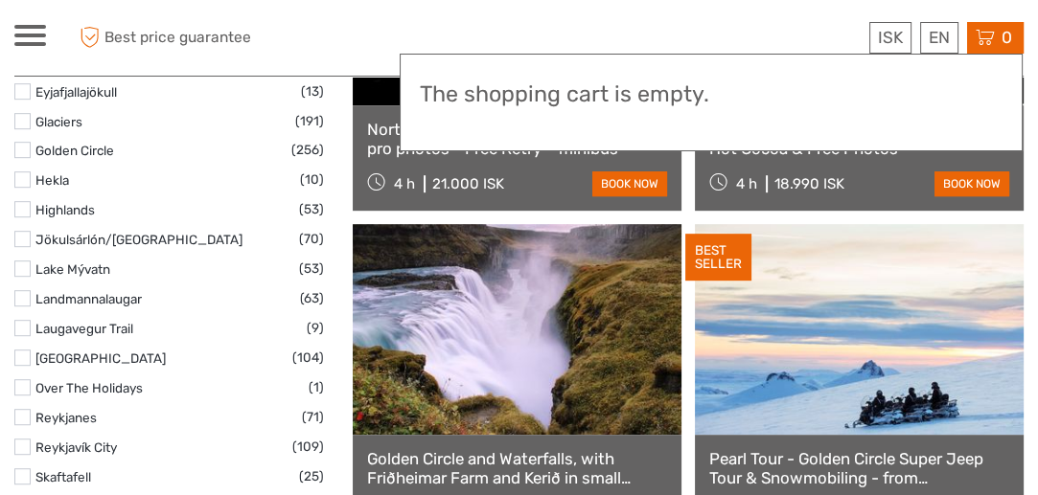
click at [23, 235] on label at bounding box center [22, 239] width 16 height 16
click at [0, 0] on input "checkbox" at bounding box center [0, 0] width 0 height 0
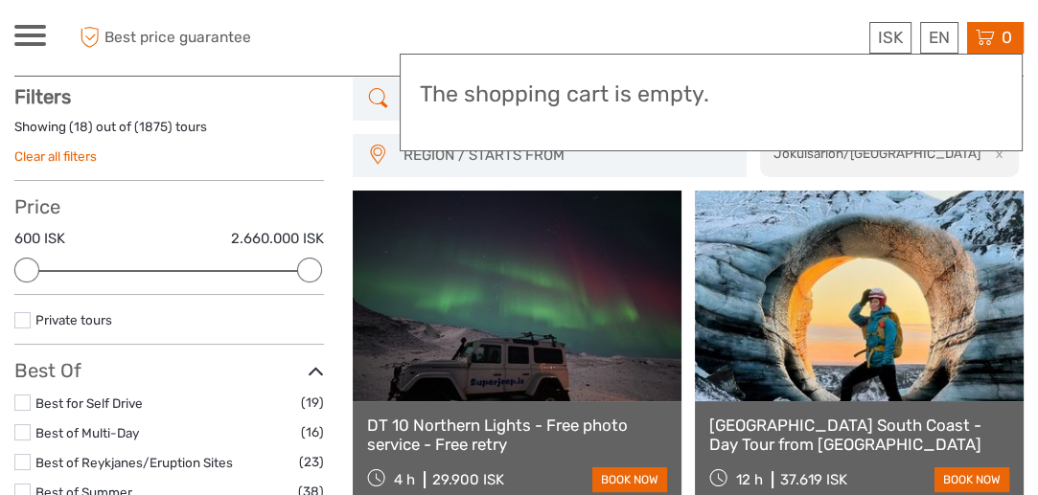
scroll to position [107, 0]
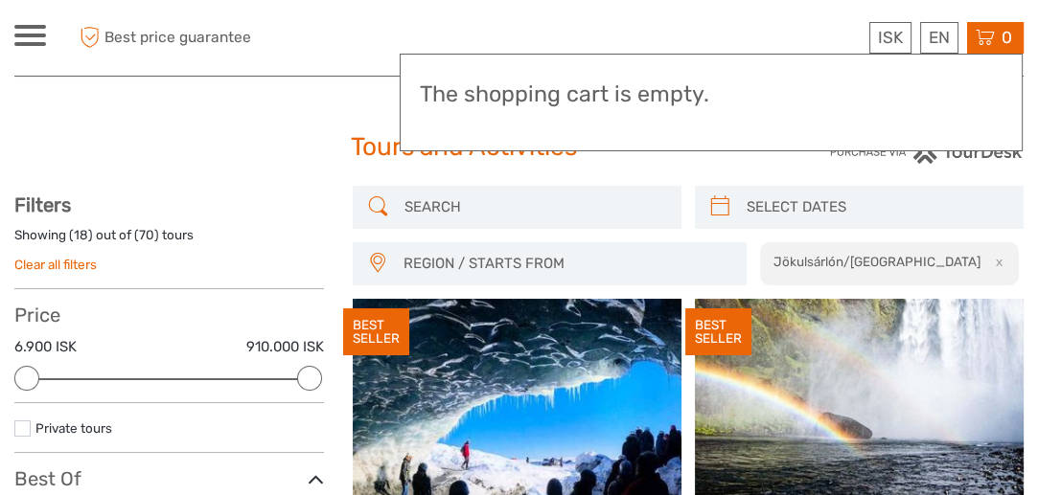
click at [411, 212] on input "search" at bounding box center [534, 208] width 275 height 34
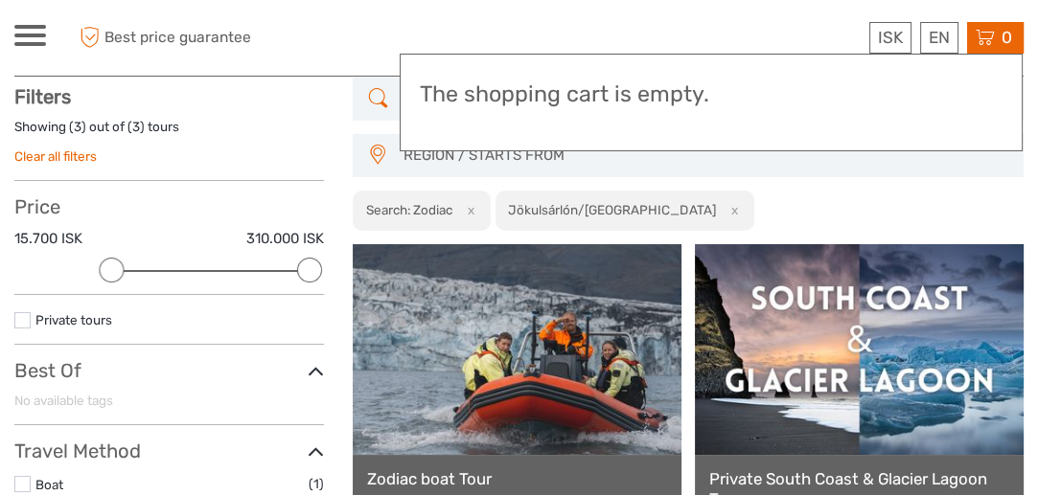
scroll to position [108, 0]
type input "Zodiac"
click at [516, 374] on link at bounding box center [517, 349] width 329 height 211
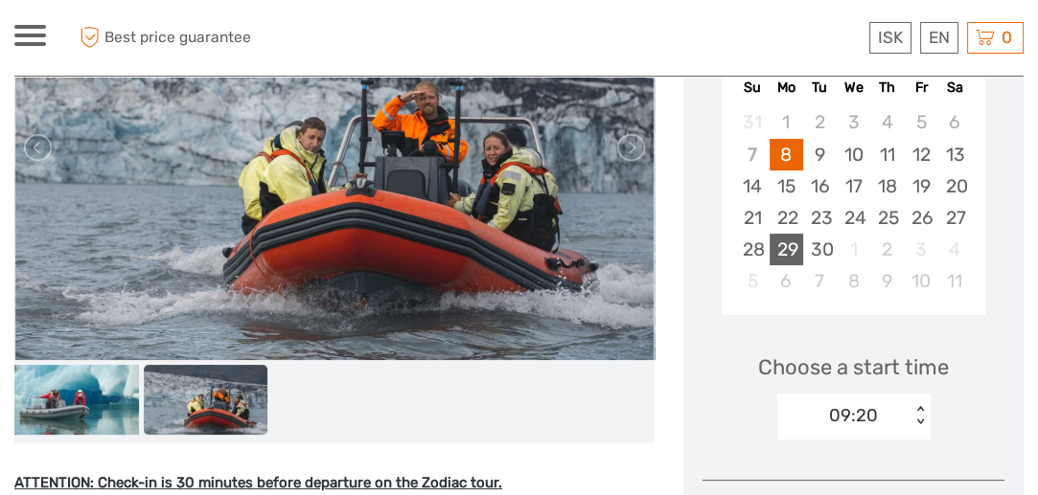
scroll to position [383, 0]
click at [757, 245] on div "28" at bounding box center [752, 250] width 34 height 32
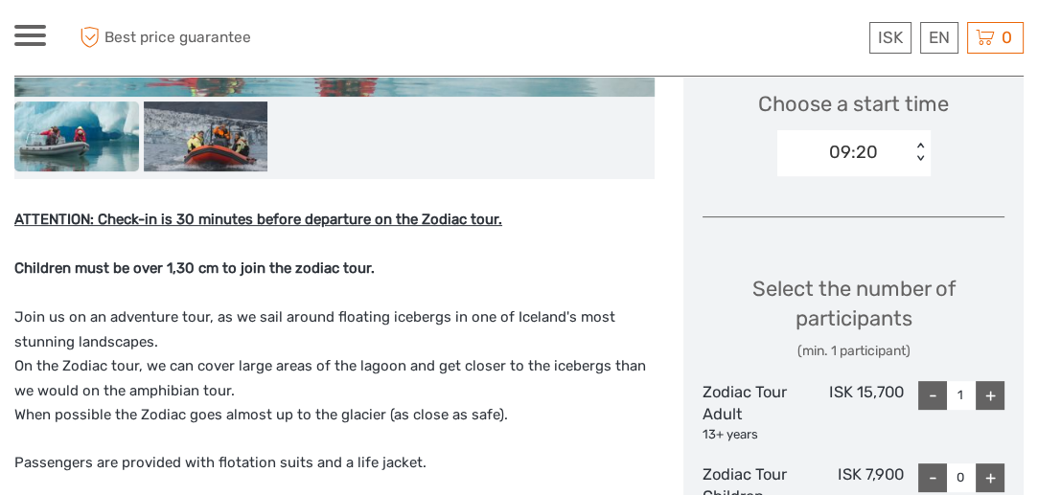
click at [991, 395] on div "+" at bounding box center [989, 395] width 29 height 29
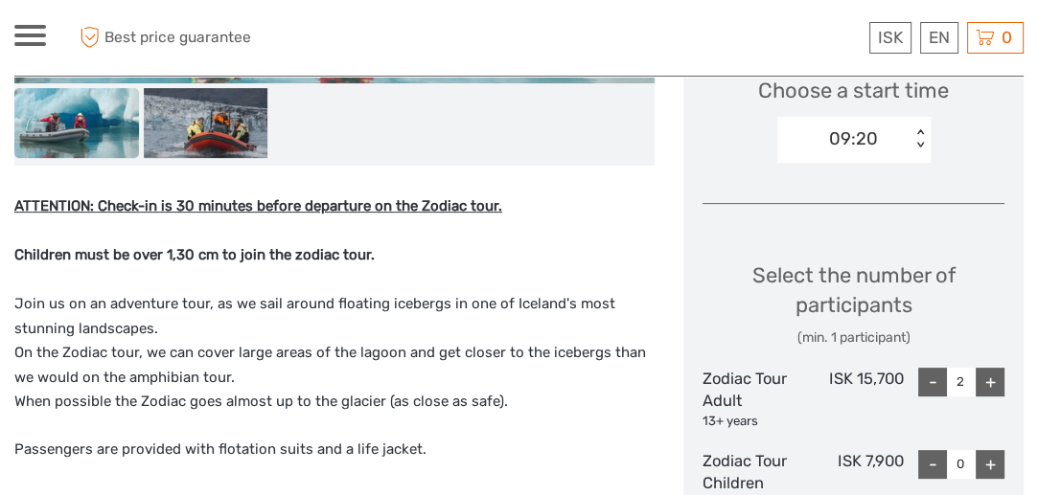
click at [988, 376] on div "+" at bounding box center [989, 382] width 29 height 29
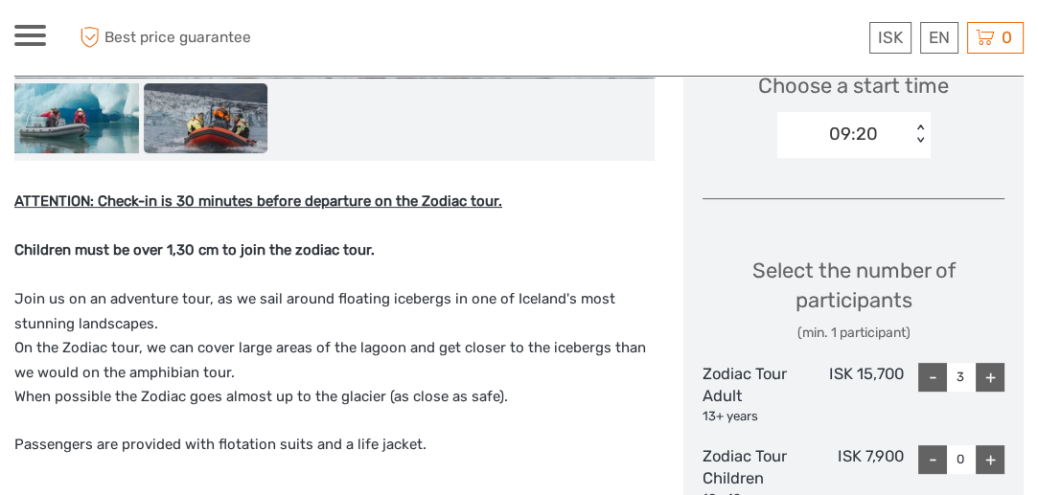
click at [988, 375] on div "+" at bounding box center [989, 377] width 29 height 29
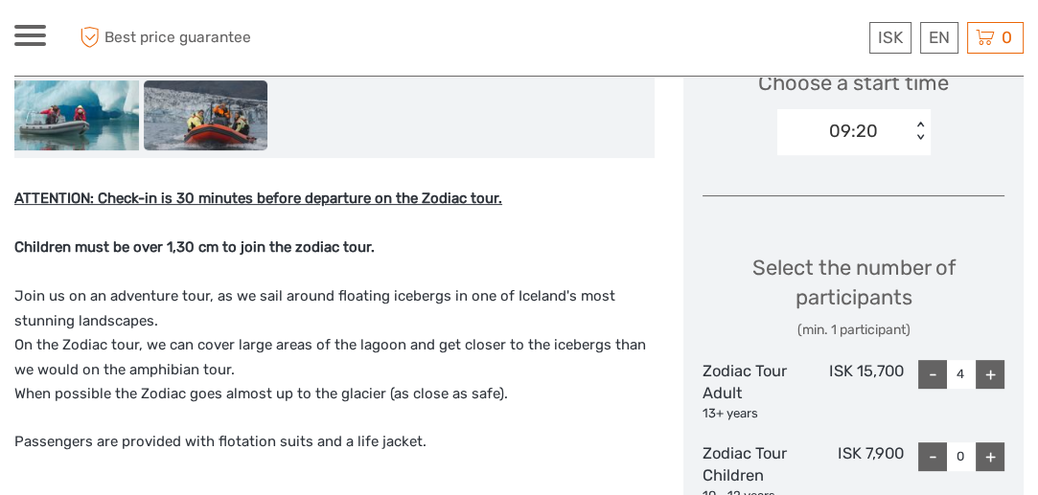
click at [921, 125] on div "< >" at bounding box center [919, 132] width 16 height 20
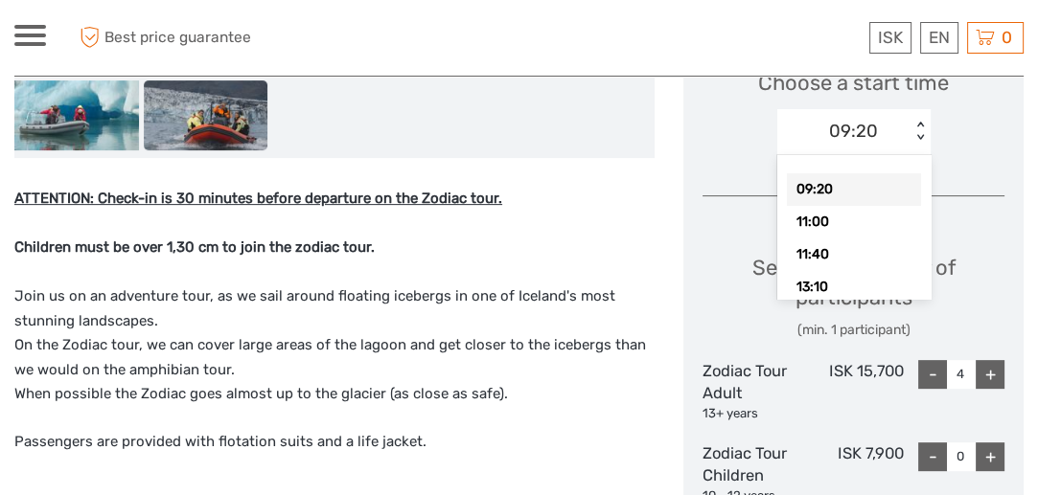
scroll to position [669, 0]
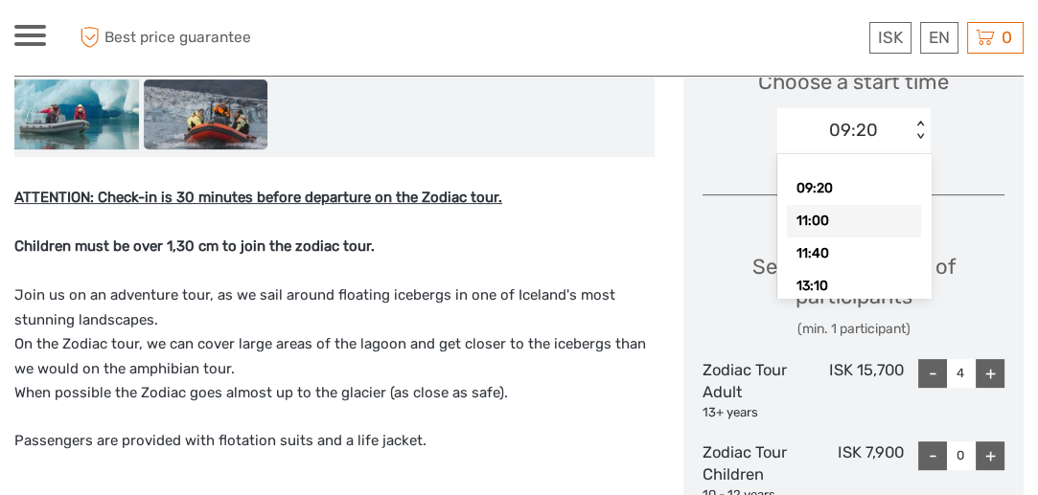
click at [841, 221] on div "11:00" at bounding box center [854, 221] width 134 height 33
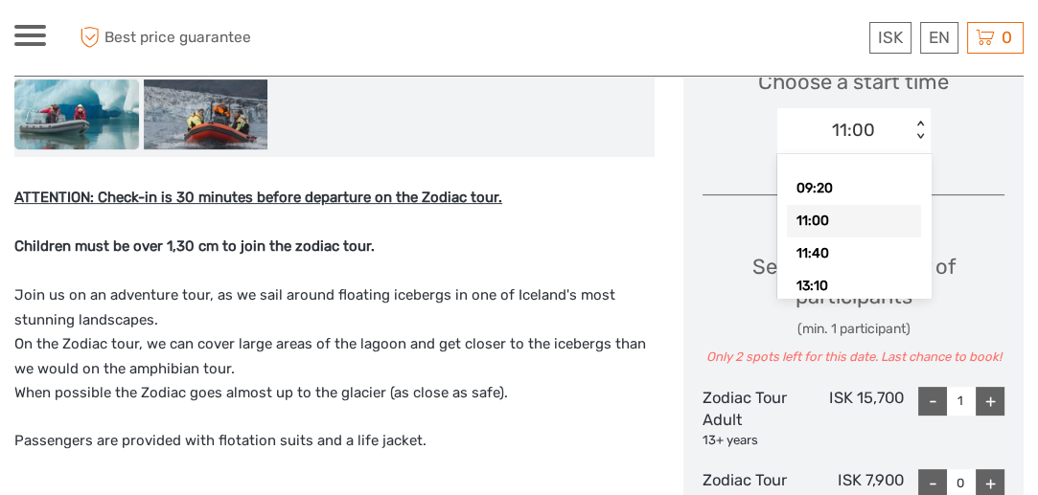
click at [918, 129] on div "< >" at bounding box center [919, 131] width 16 height 20
click at [876, 248] on div "11:40" at bounding box center [854, 254] width 134 height 33
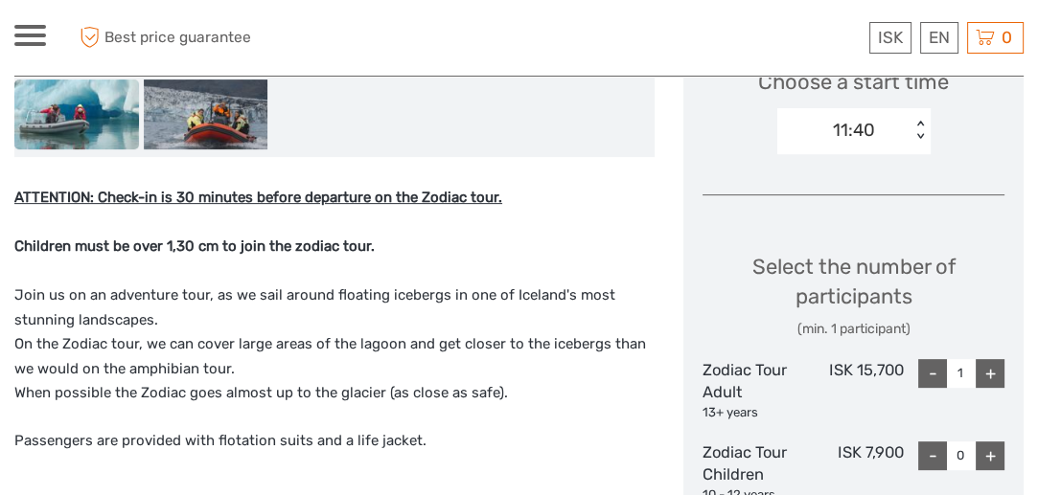
click at [995, 374] on div "+" at bounding box center [989, 373] width 29 height 29
type input "4"
click at [985, 278] on div "Select the number of participants (min. 1 participant)" at bounding box center [853, 295] width 302 height 87
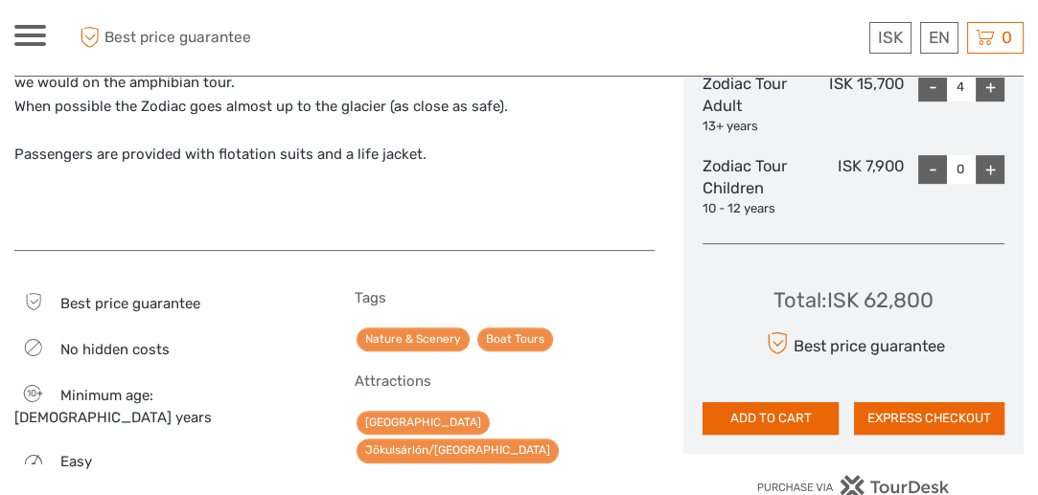
scroll to position [955, 0]
